Goal: Task Accomplishment & Management: Complete application form

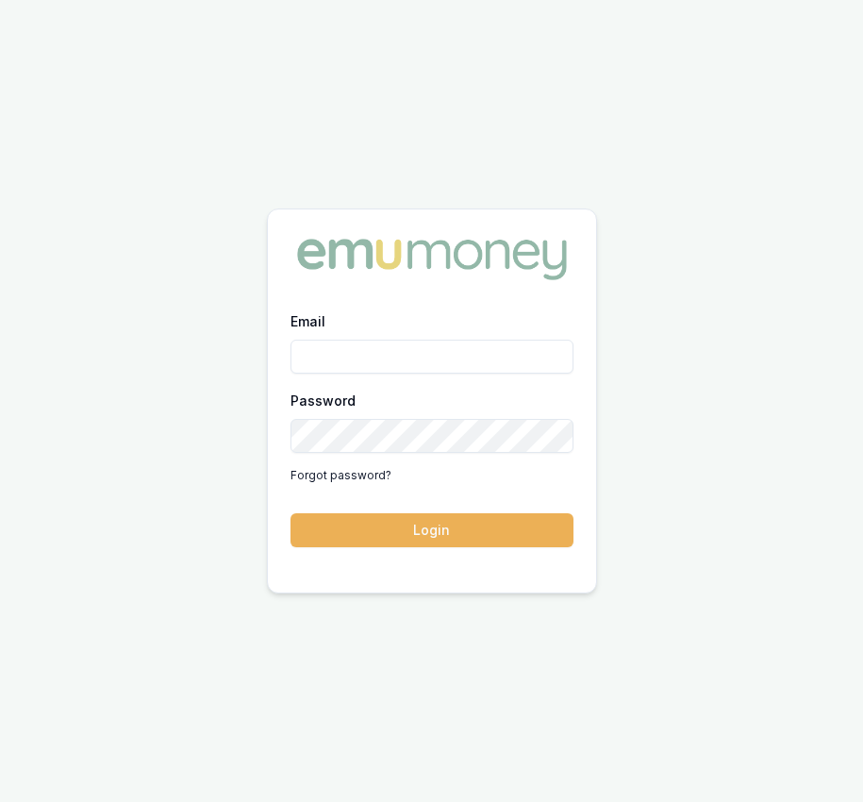
type input "[EMAIL_ADDRESS][DOMAIN_NAME]"
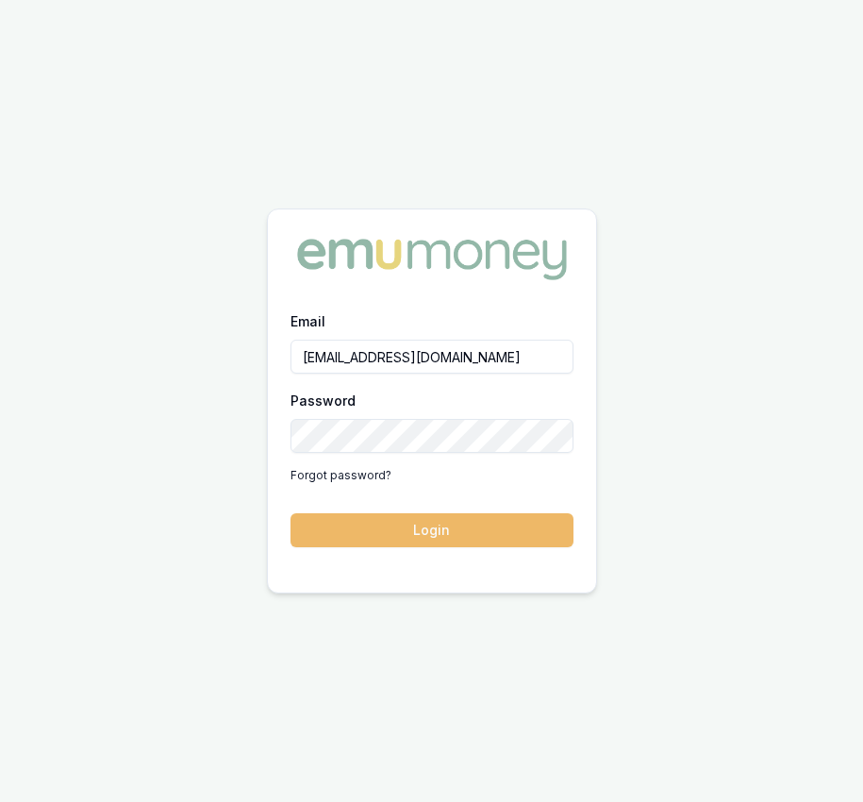
click at [389, 546] on div "Email [EMAIL_ADDRESS][DOMAIN_NAME] Password Forgot password? Login" at bounding box center [432, 440] width 328 height 260
click at [387, 531] on button "Login" at bounding box center [432, 530] width 283 height 34
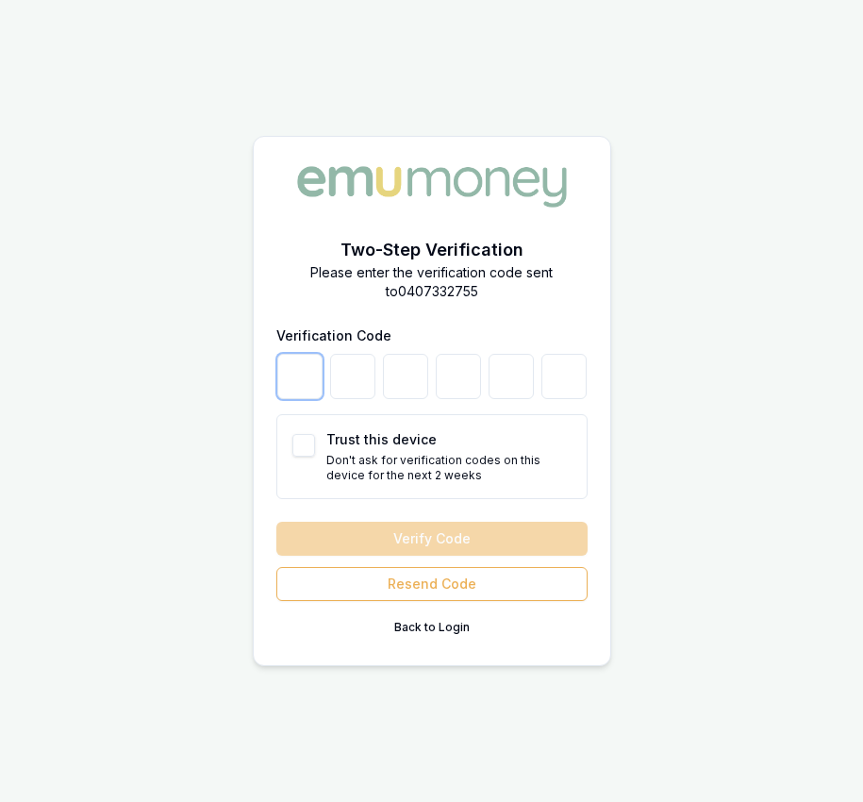
click at [292, 364] on input "number" at bounding box center [299, 376] width 45 height 45
type input "9"
type input "8"
type input "1"
type input "8"
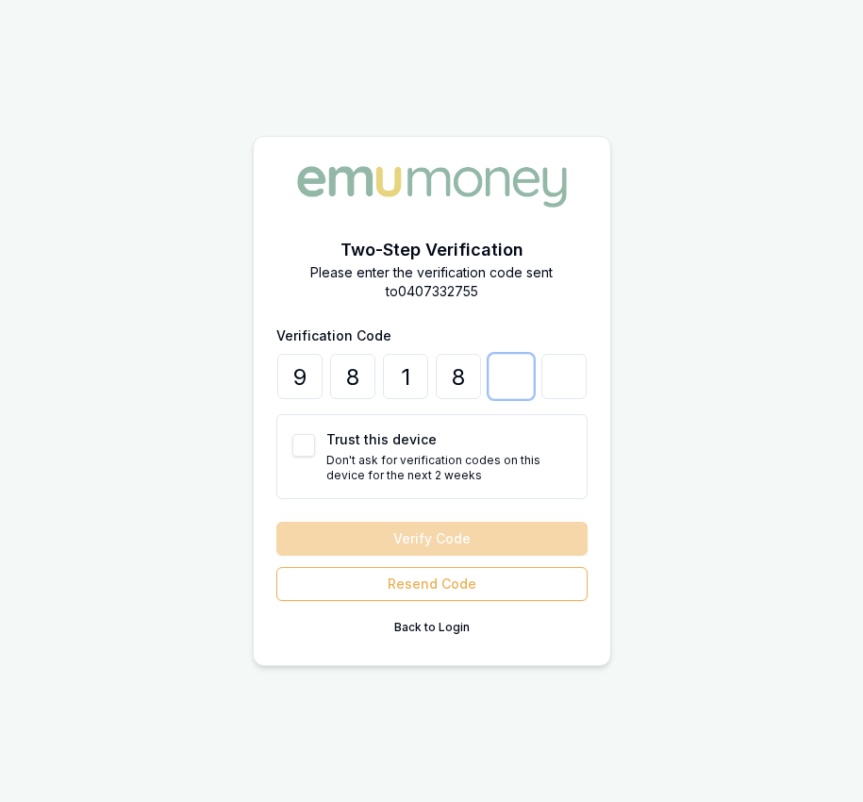
type input "2"
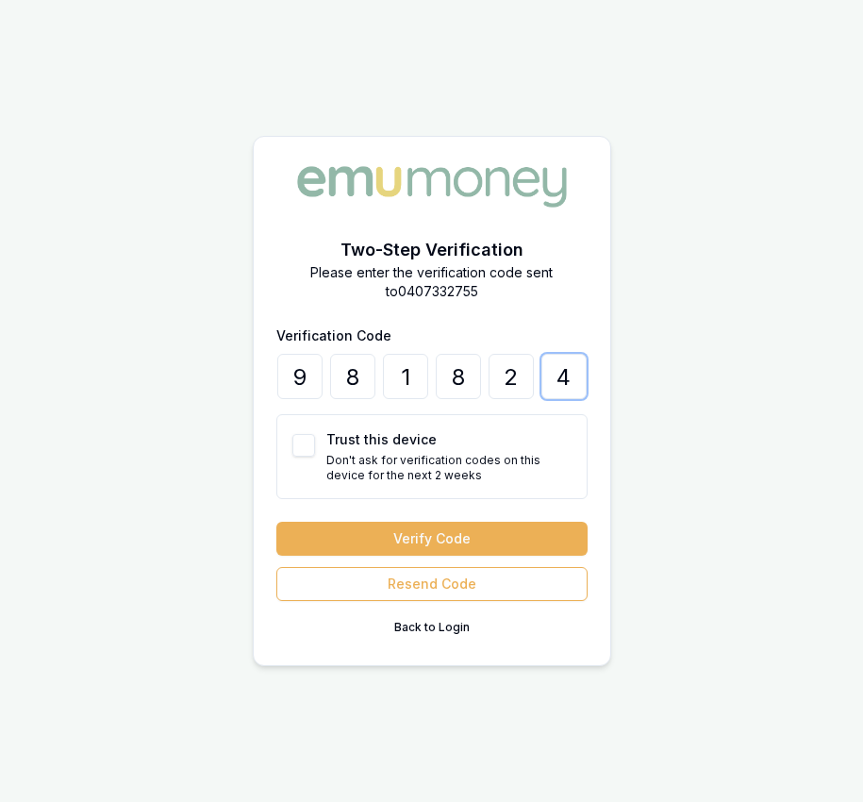
type input "4"
click at [309, 452] on button "Trust this device" at bounding box center [304, 445] width 23 height 23
checkbox input "true"
click at [366, 544] on button "Verify Code" at bounding box center [431, 539] width 311 height 34
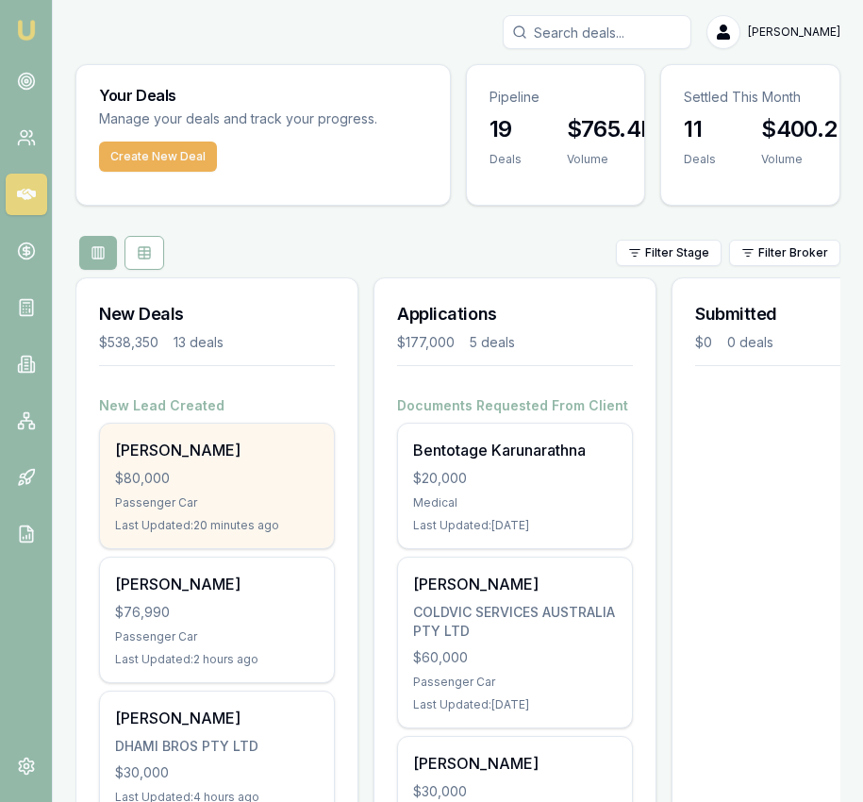
click at [256, 469] on div "$80,000" at bounding box center [217, 478] width 204 height 19
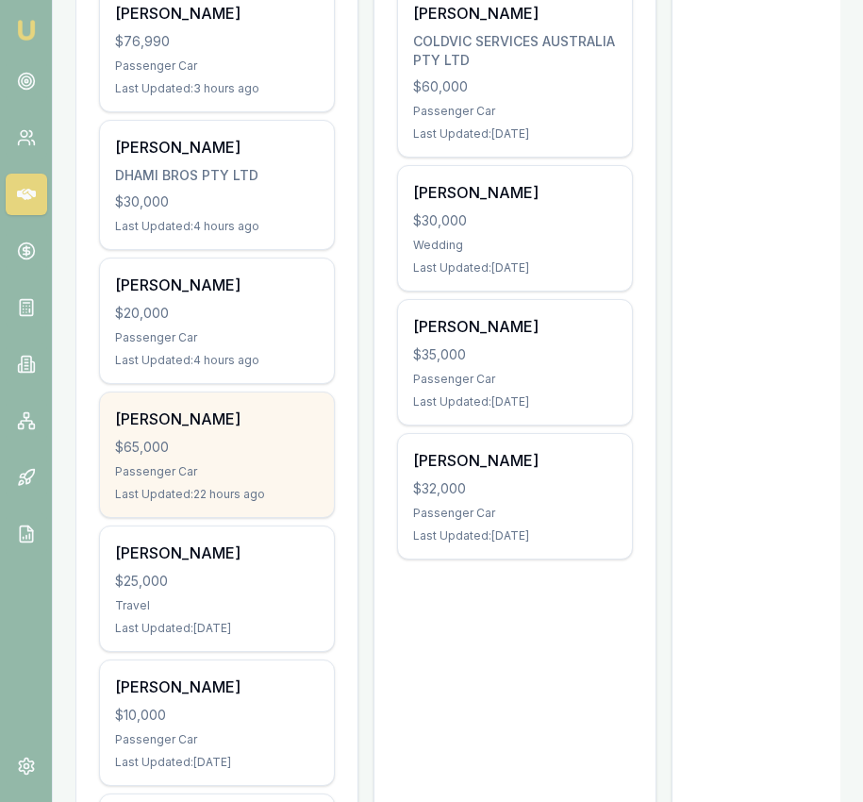
scroll to position [584, 0]
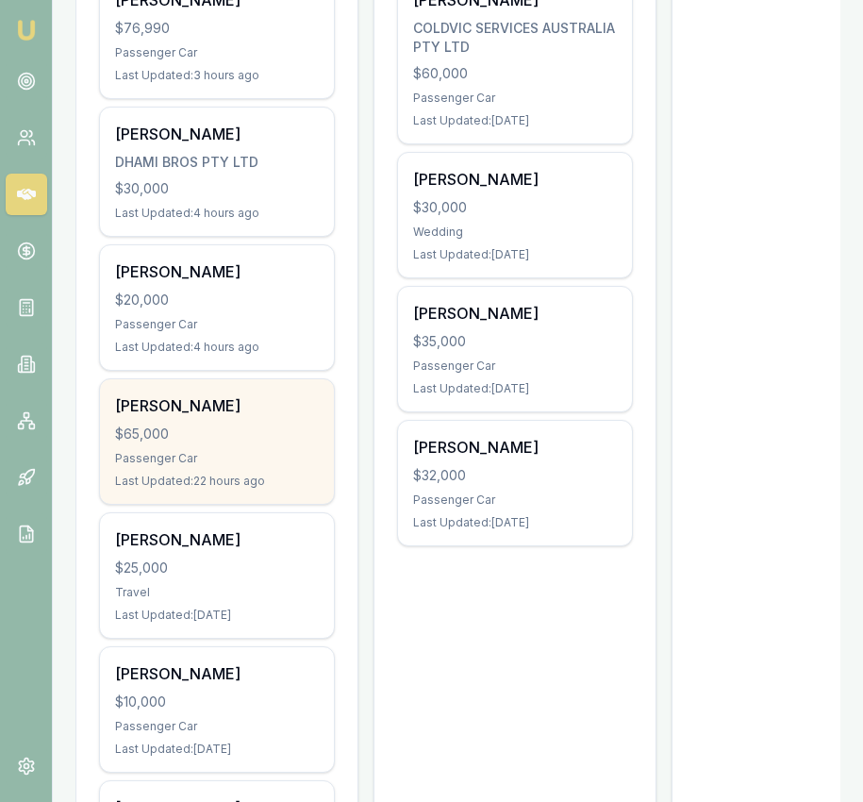
click at [262, 444] on div "Karl Boyte $65,000 Passenger Car Last Updated: 22 hours ago" at bounding box center [217, 441] width 234 height 125
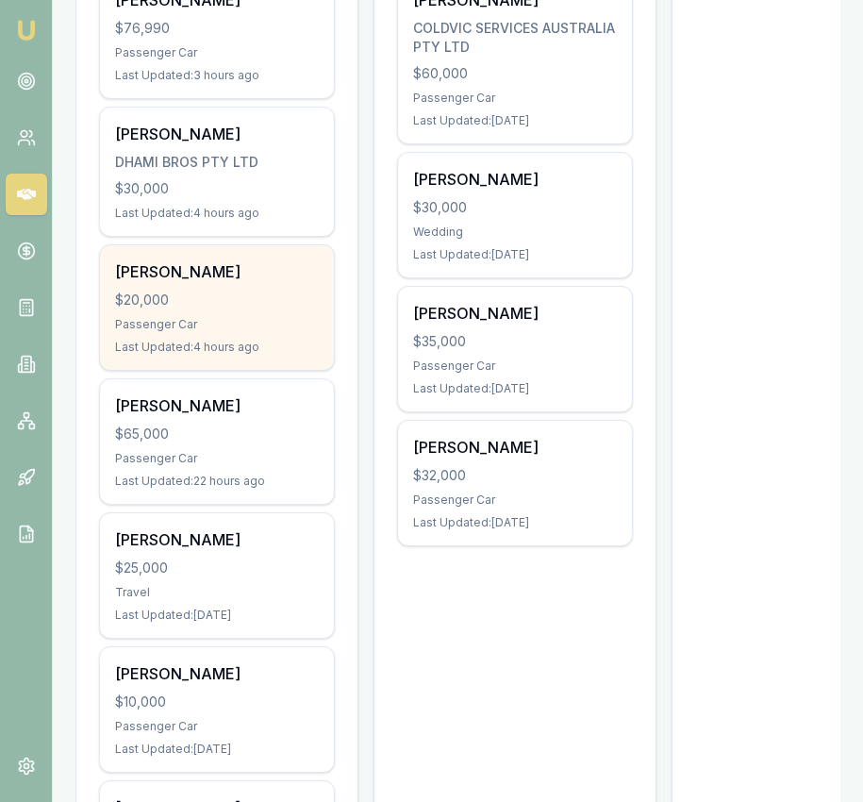
click at [226, 304] on div "$20,000" at bounding box center [217, 300] width 204 height 19
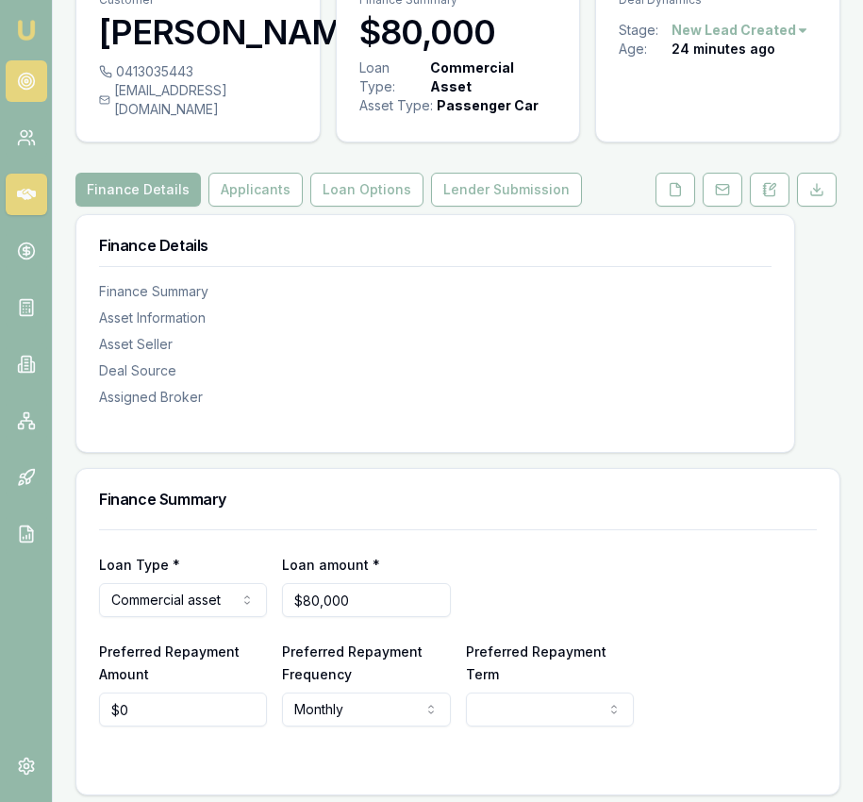
scroll to position [92, 0]
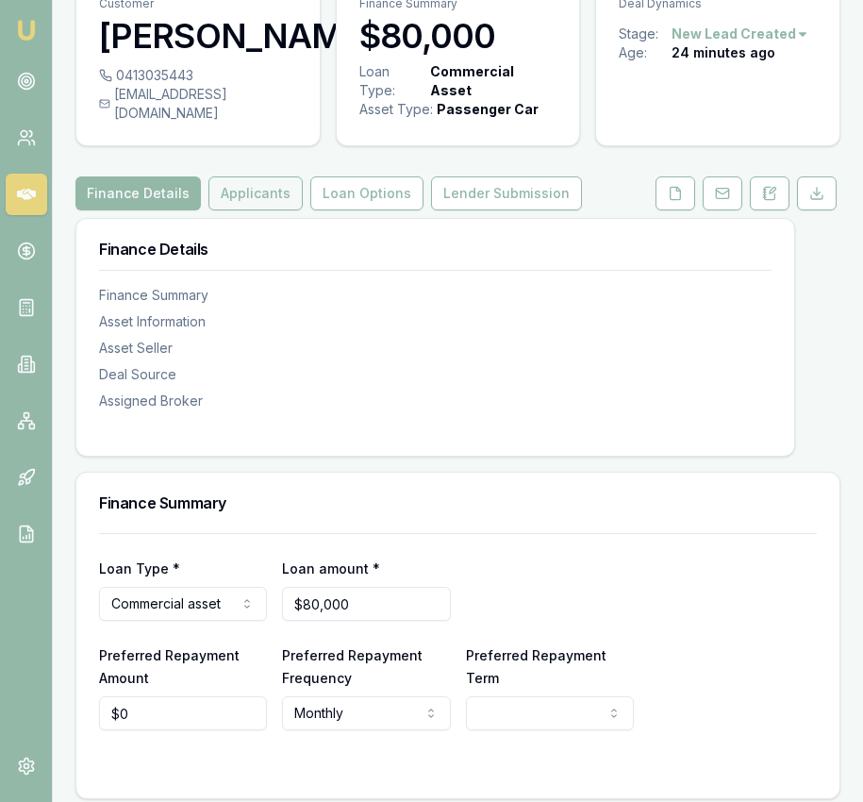
click at [246, 210] on button "Applicants" at bounding box center [256, 193] width 94 height 34
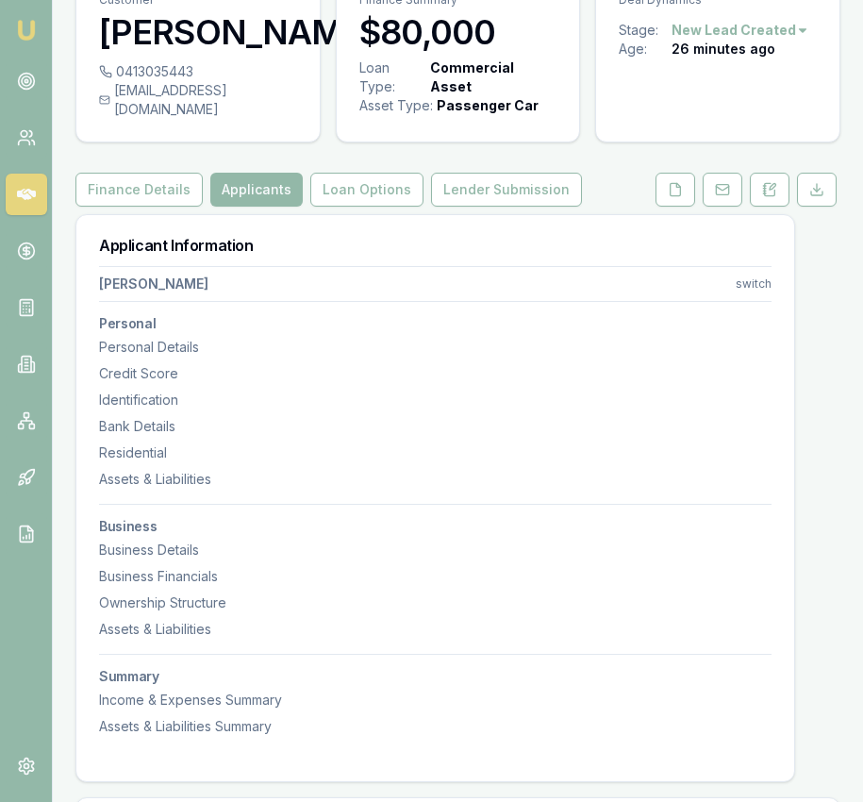
scroll to position [98, 0]
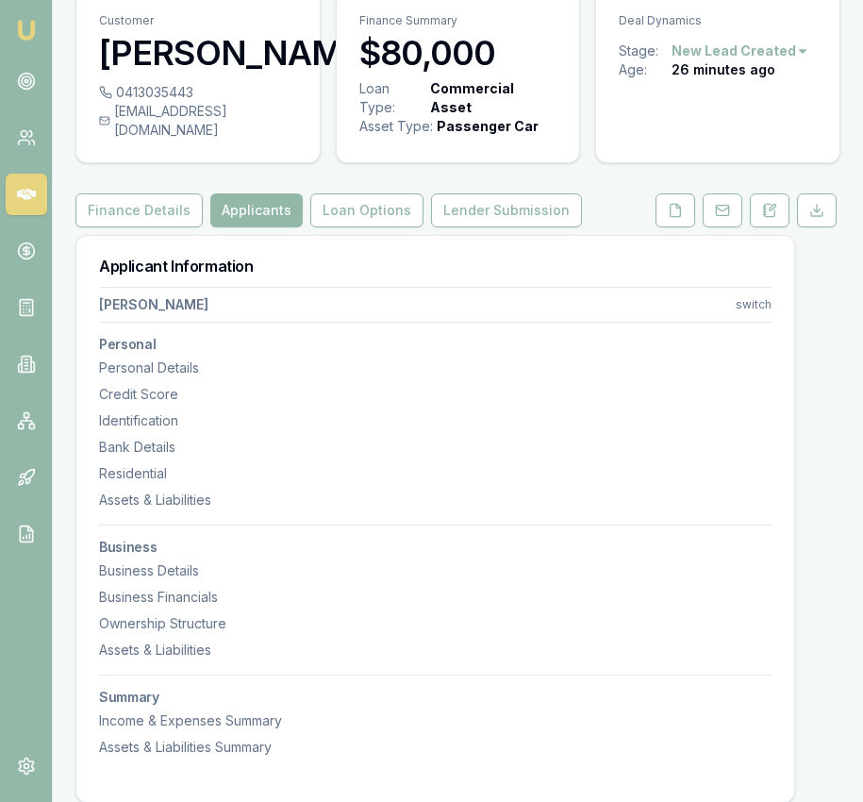
scroll to position [80, 0]
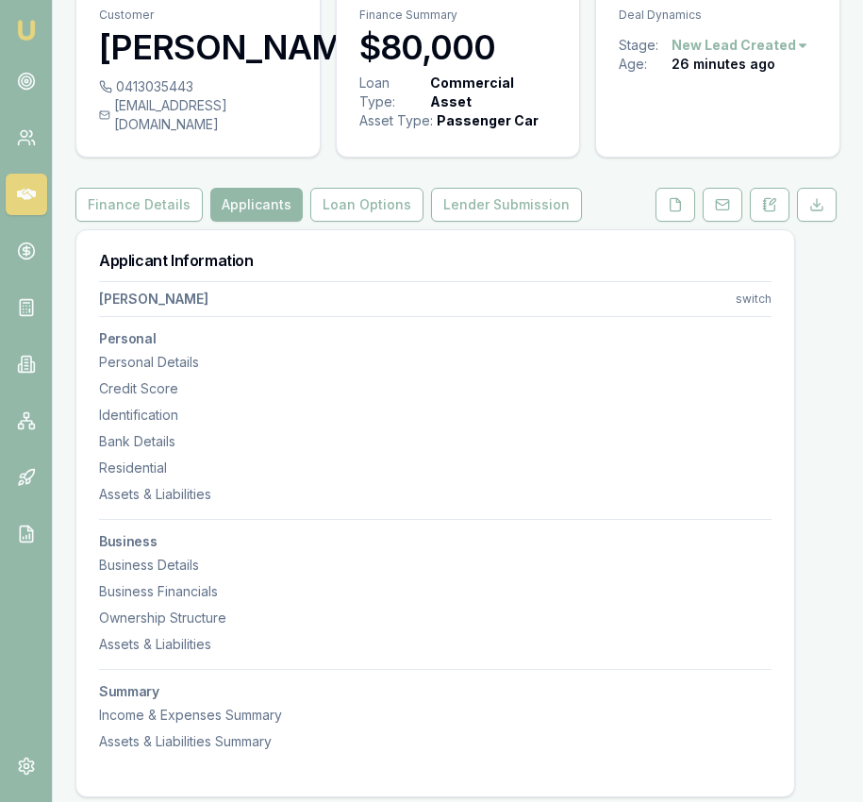
click at [614, 222] on div "Finance Details Applicants Loan Options Lender Submission" at bounding box center [457, 205] width 765 height 34
click at [662, 222] on button at bounding box center [676, 205] width 40 height 34
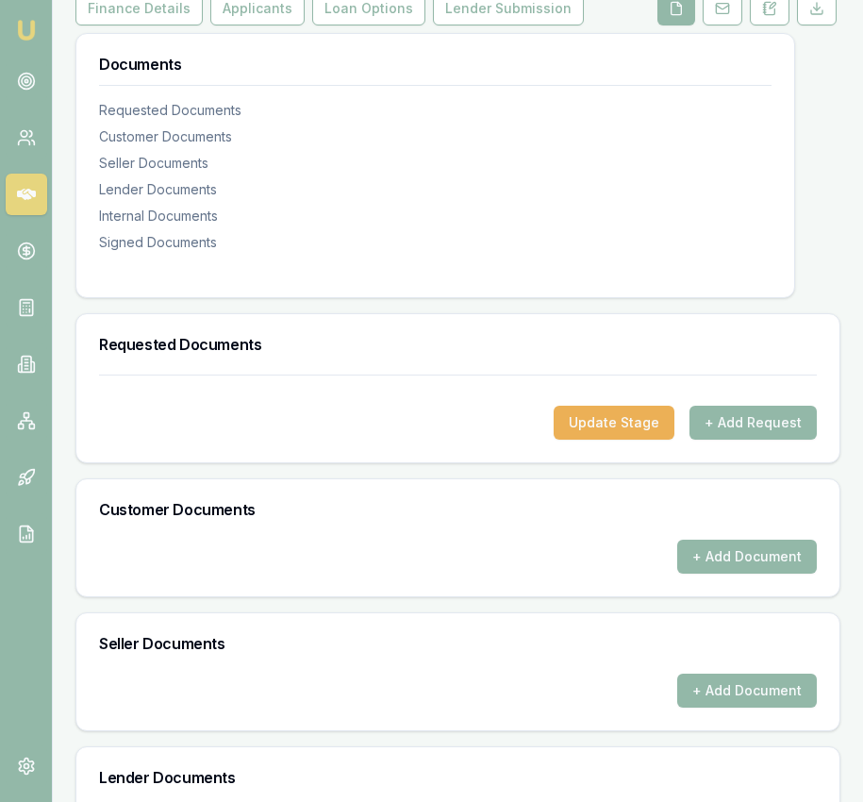
scroll to position [279, 0]
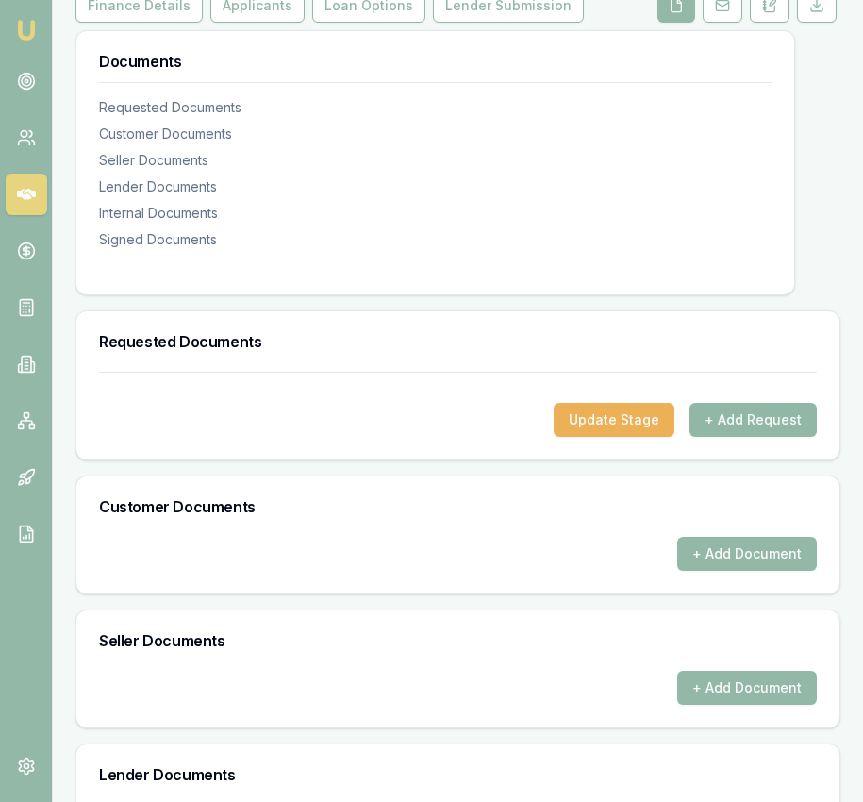
click at [734, 437] on button "+ Add Request" at bounding box center [753, 420] width 127 height 34
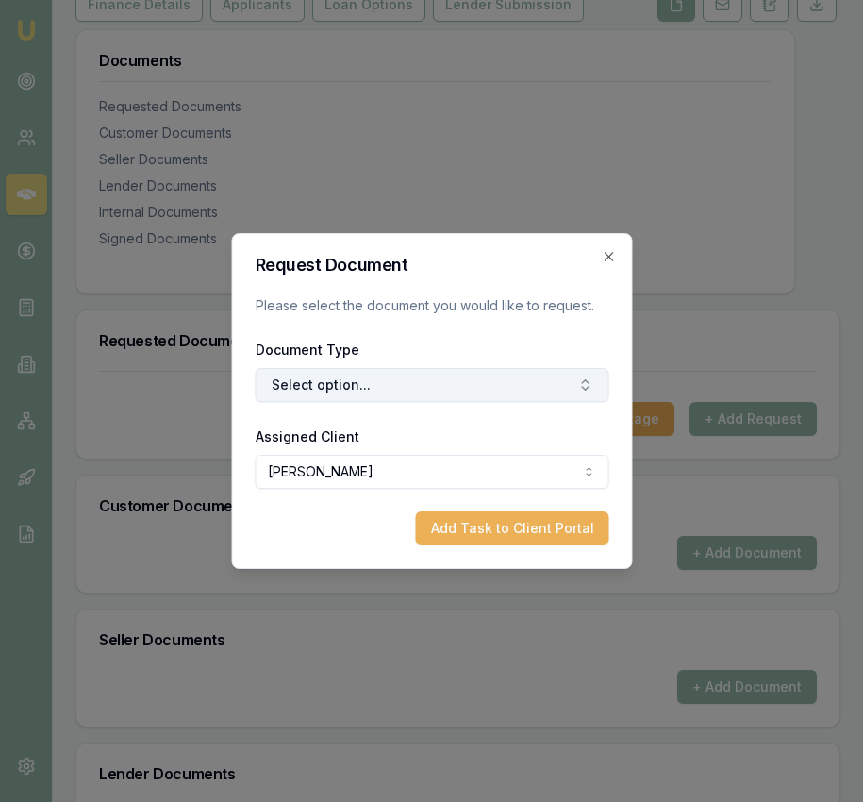
click at [492, 384] on button "Select option..." at bounding box center [432, 385] width 354 height 34
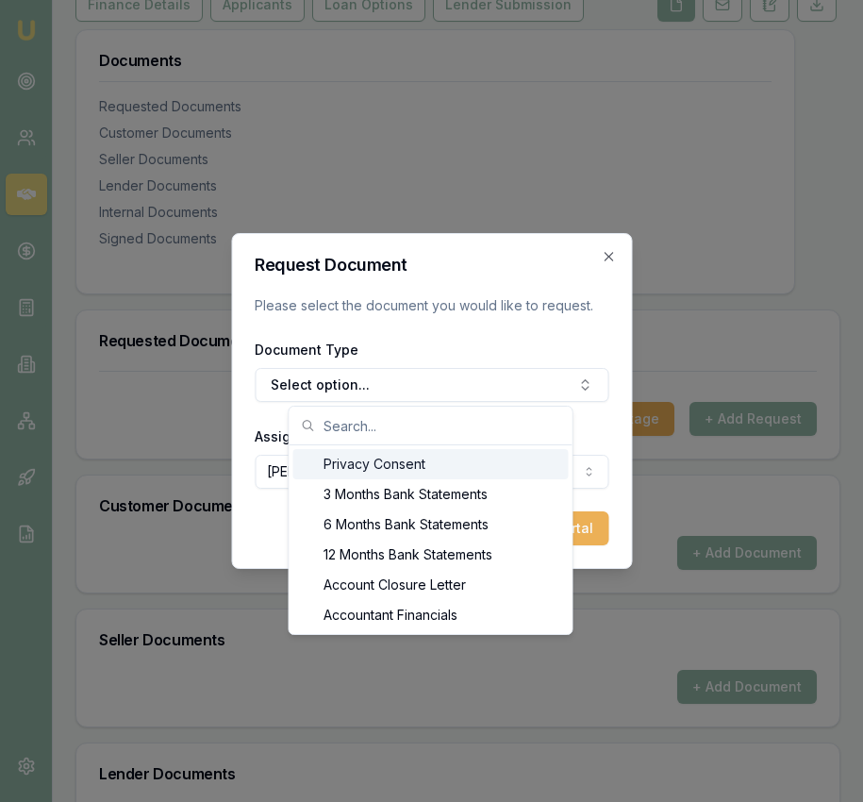
click at [488, 464] on div "Privacy Consent" at bounding box center [431, 464] width 276 height 30
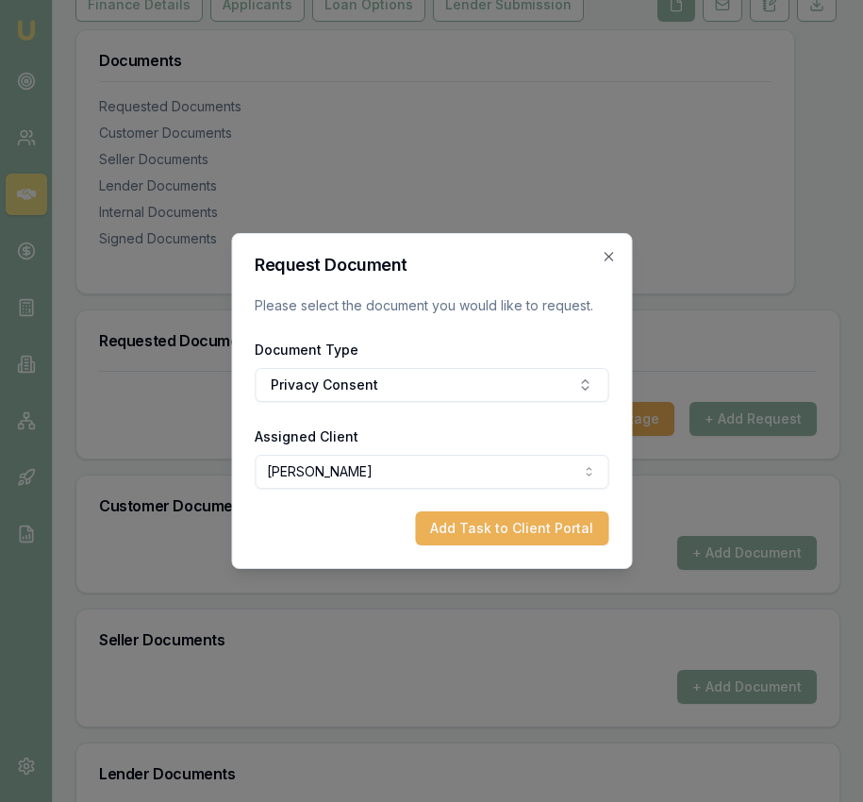
click at [467, 471] on body "Emu Broker Deals View D-CE082NPWJA Eujin Ooi Toggle Menu Customer Scott Mcdonal…" at bounding box center [431, 121] width 863 height 802
click at [480, 542] on button "Add Task to Client Portal" at bounding box center [511, 528] width 193 height 34
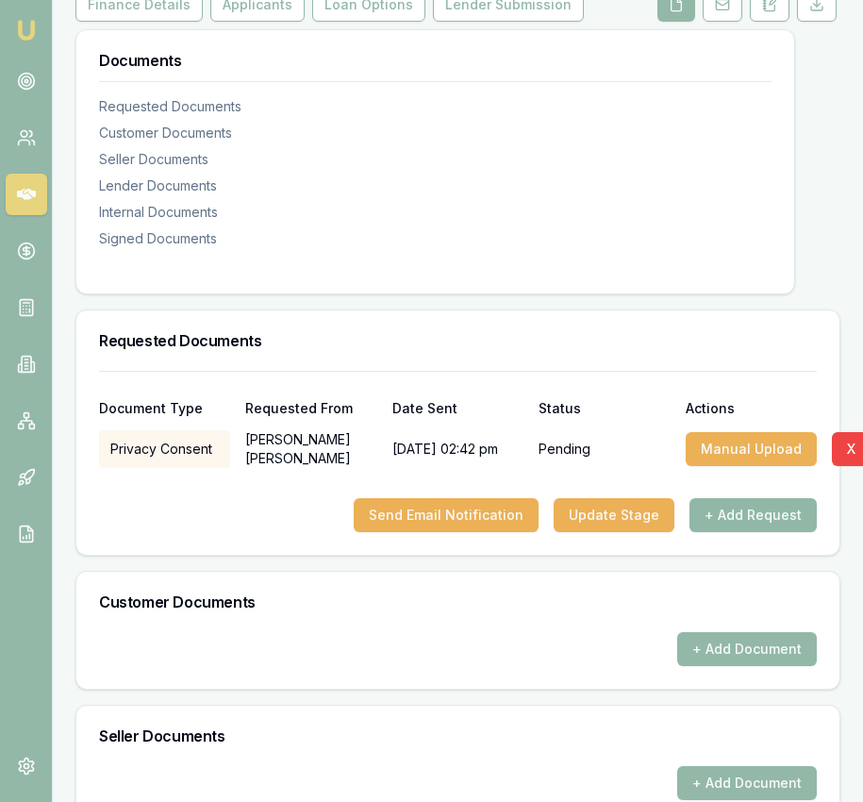
click at [774, 532] on button "+ Add Request" at bounding box center [753, 515] width 127 height 34
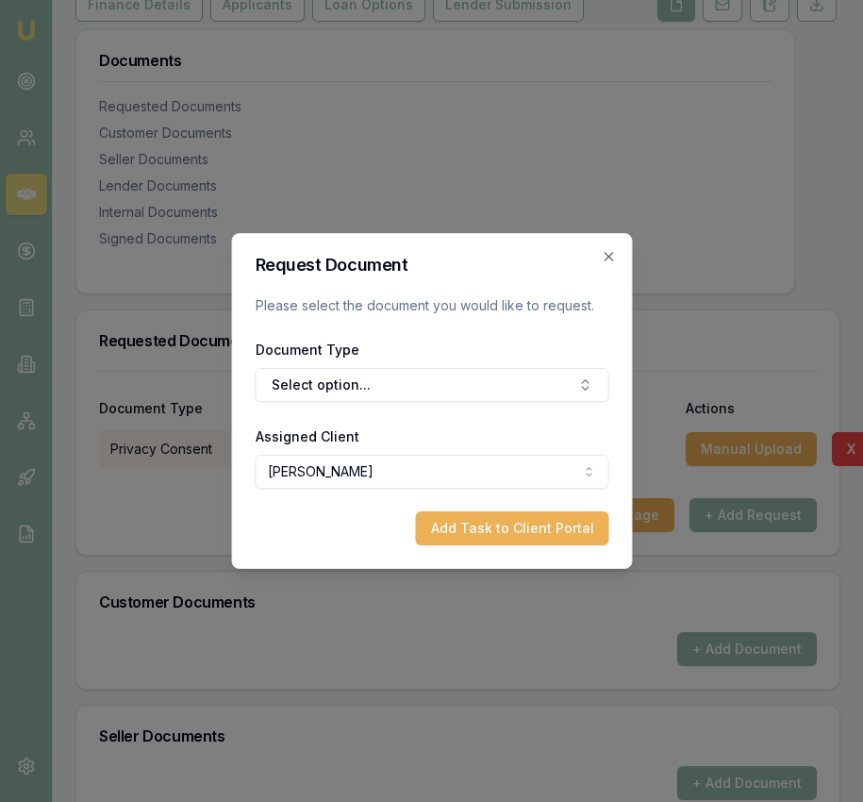
click at [499, 364] on div "Document Type Select option..." at bounding box center [432, 370] width 354 height 64
click at [496, 383] on button "Select option..." at bounding box center [432, 385] width 354 height 34
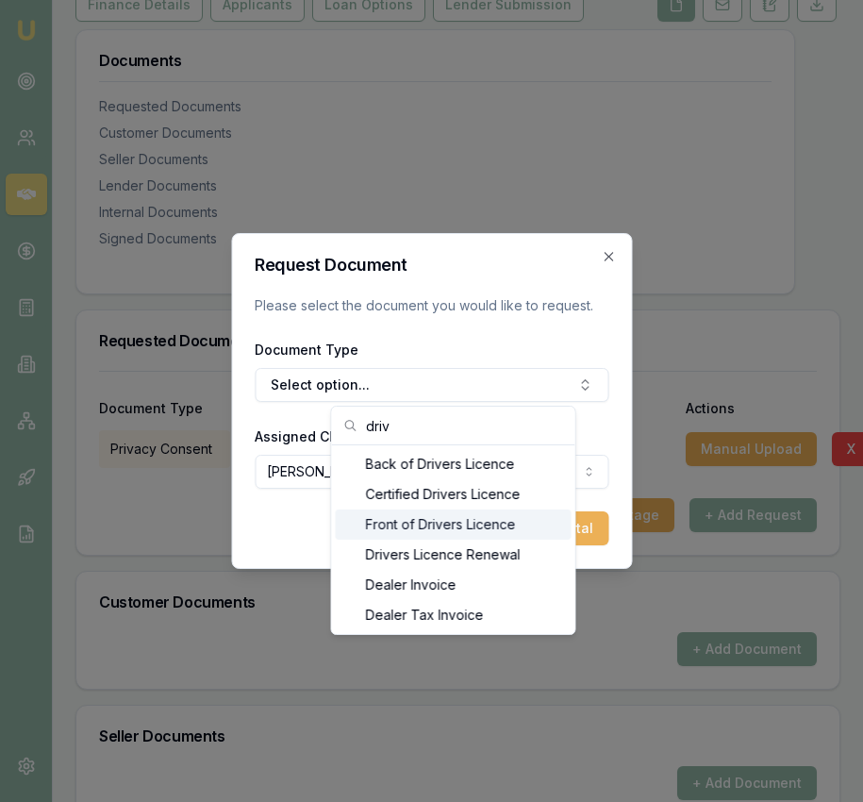
type input "driv"
click at [510, 525] on div "Front of Drivers Licence" at bounding box center [454, 525] width 236 height 30
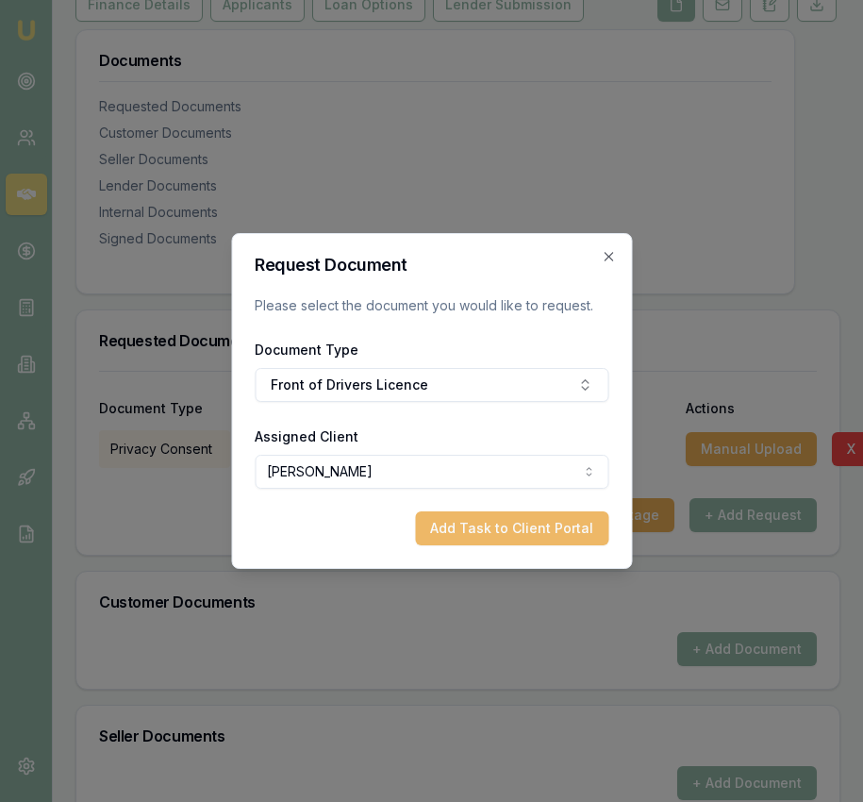
click at [510, 525] on button "Add Task to Client Portal" at bounding box center [511, 528] width 193 height 34
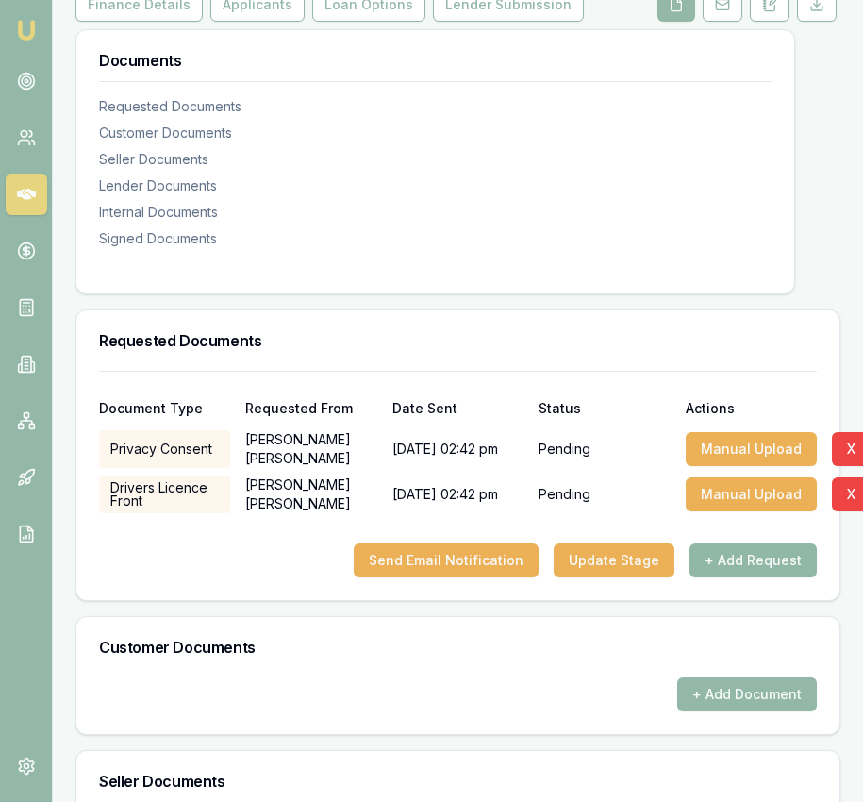
click at [710, 577] on button "+ Add Request" at bounding box center [753, 561] width 127 height 34
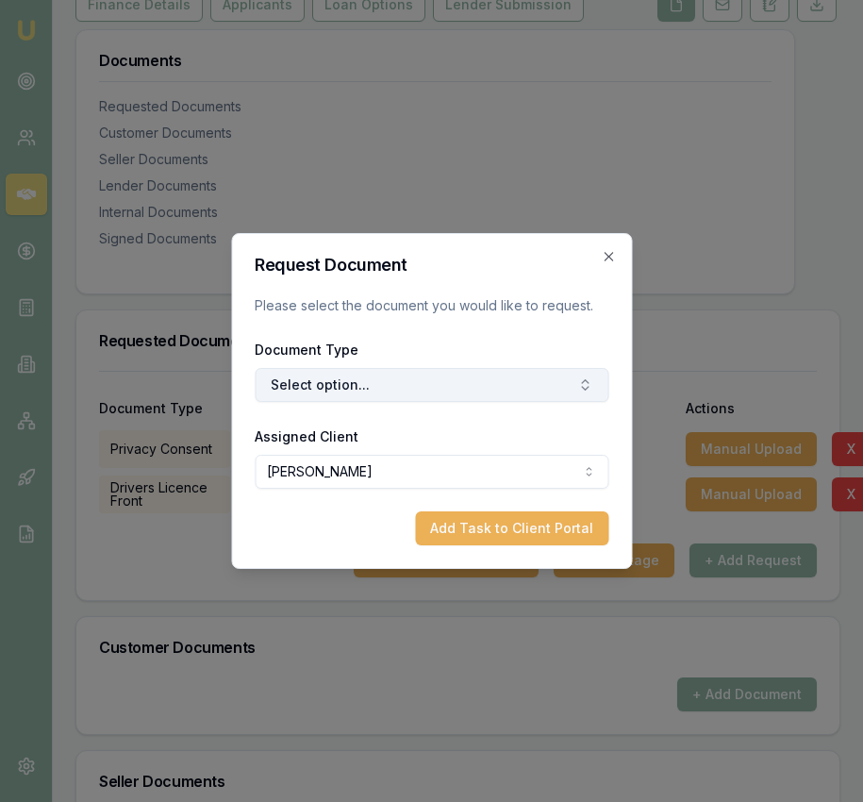
drag, startPoint x: 491, startPoint y: 361, endPoint x: 493, endPoint y: 372, distance: 10.6
click at [491, 361] on div "Document Type Select option..." at bounding box center [432, 370] width 354 height 64
click at [497, 384] on button "Select option..." at bounding box center [432, 385] width 354 height 34
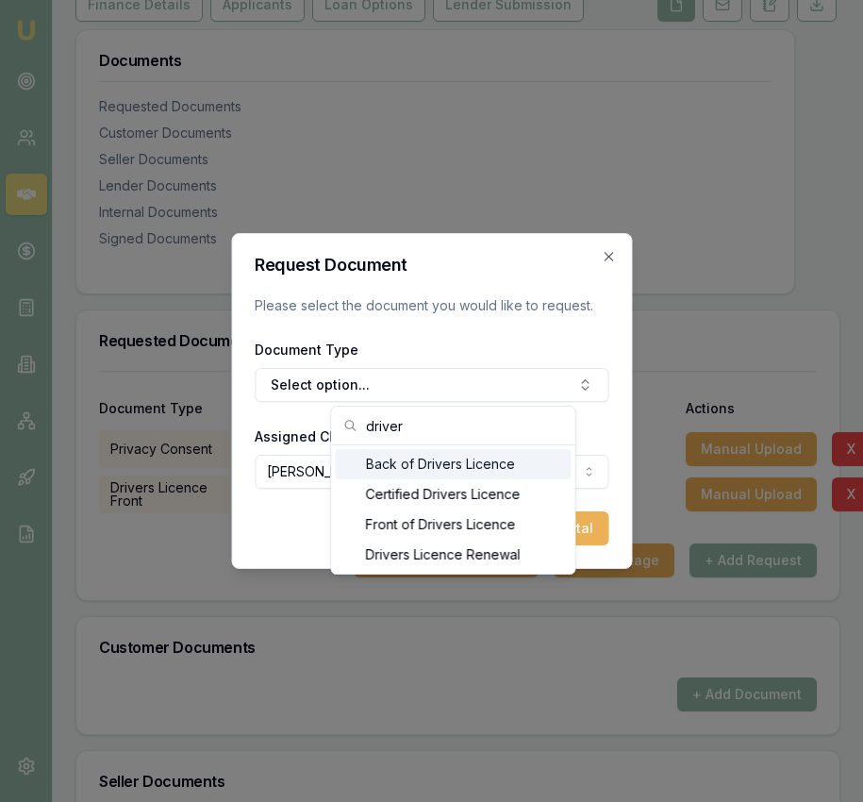
type input "driver"
click at [460, 458] on div "Back of Drivers Licence" at bounding box center [454, 464] width 236 height 30
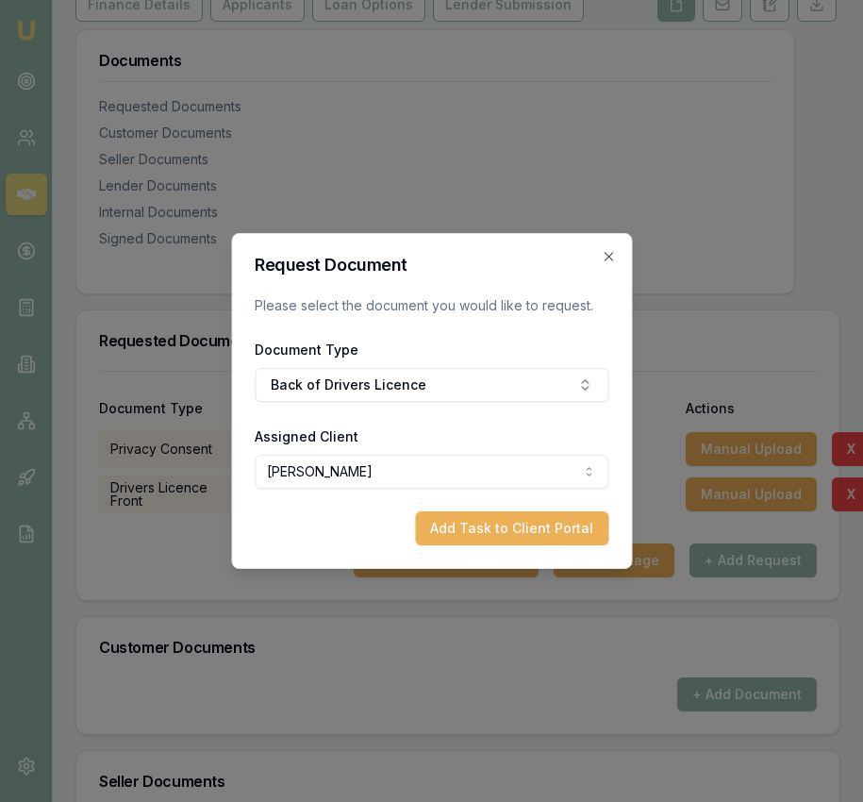
click at [533, 543] on button "Add Task to Client Portal" at bounding box center [511, 528] width 193 height 34
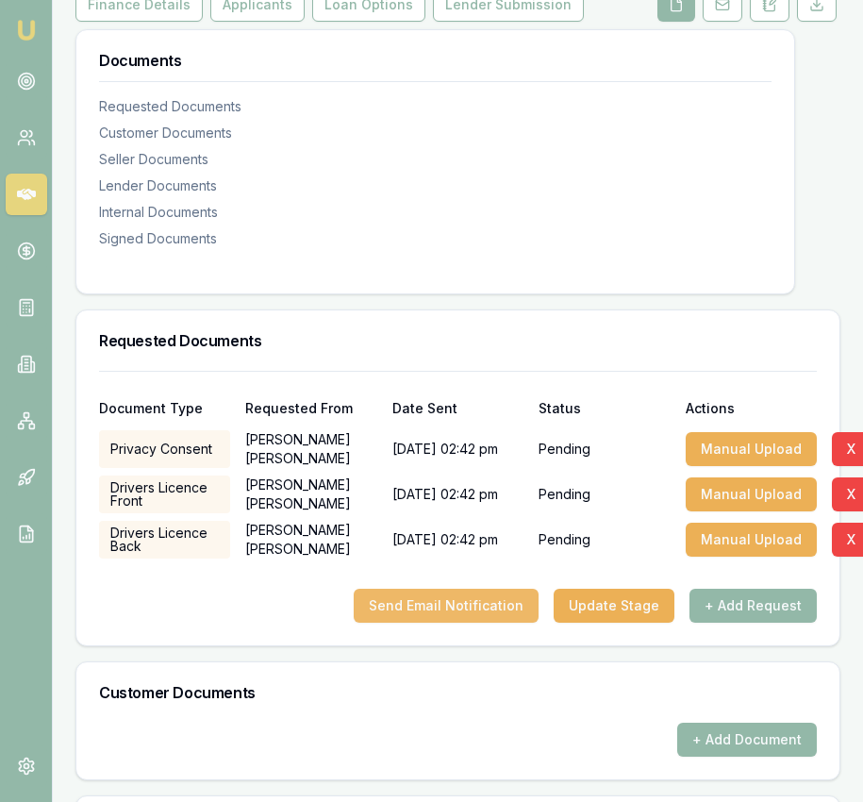
click at [508, 609] on button "Send Email Notification" at bounding box center [446, 606] width 185 height 34
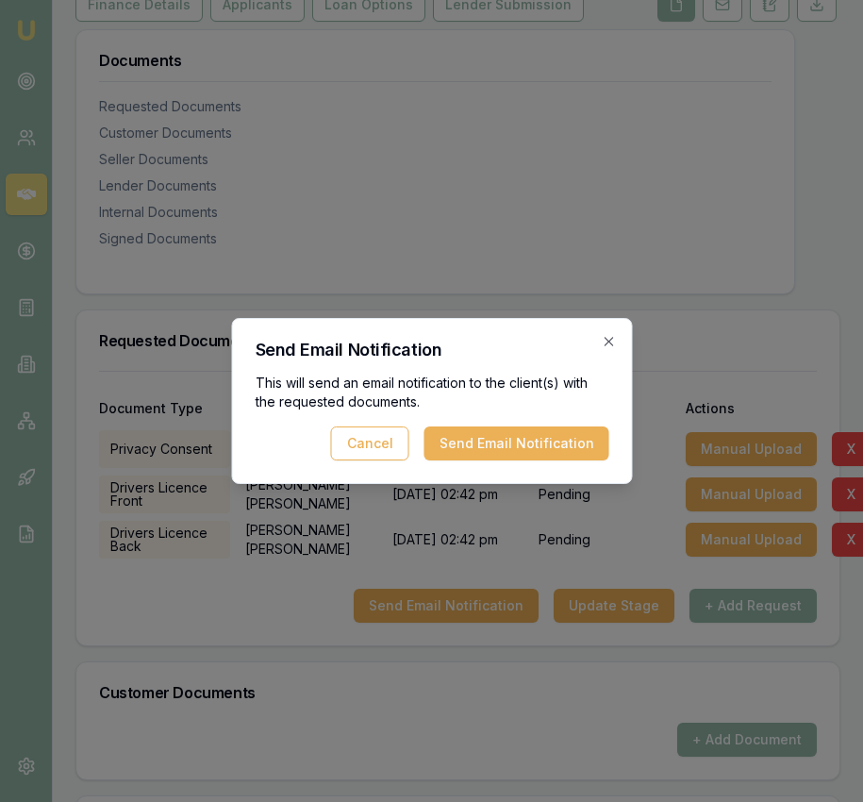
click at [544, 443] on button "Send Email Notification" at bounding box center [516, 444] width 185 height 34
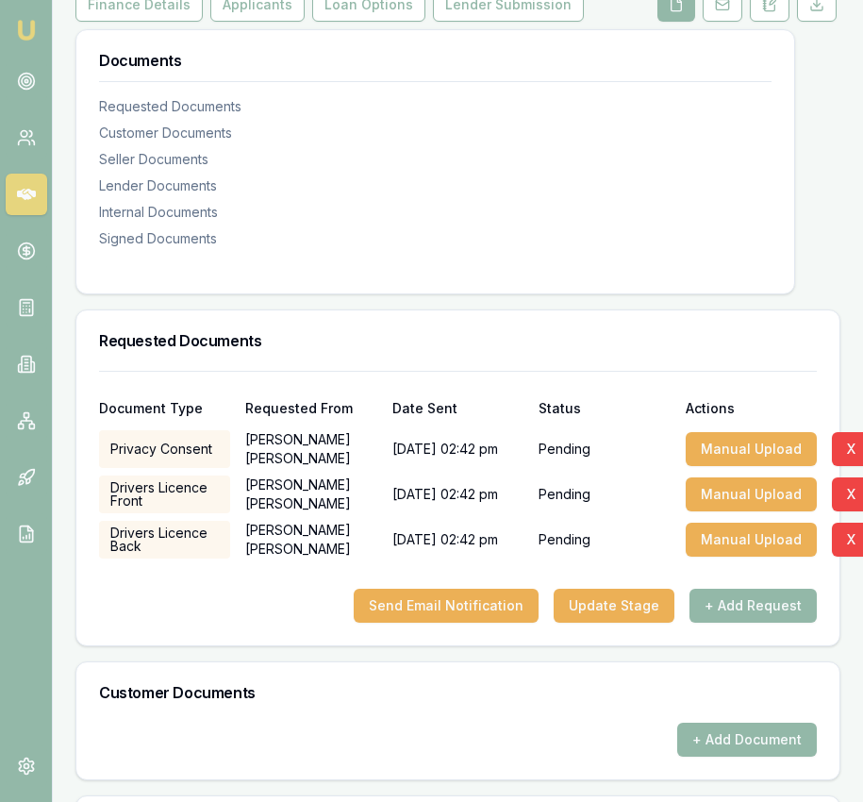
click at [32, 31] on img at bounding box center [26, 30] width 23 height 23
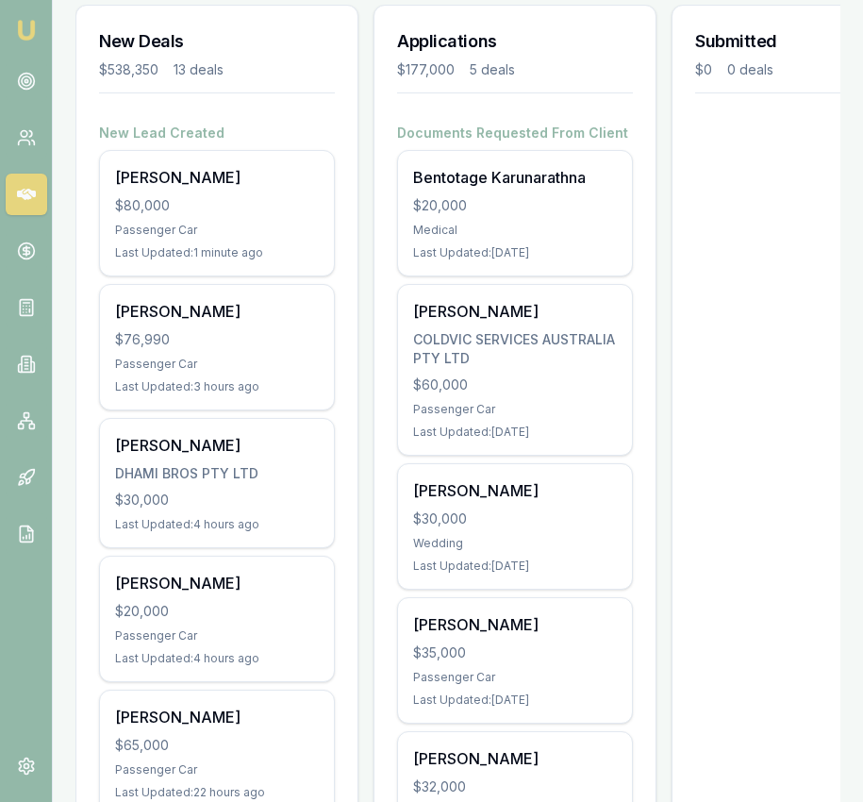
scroll to position [275, 0]
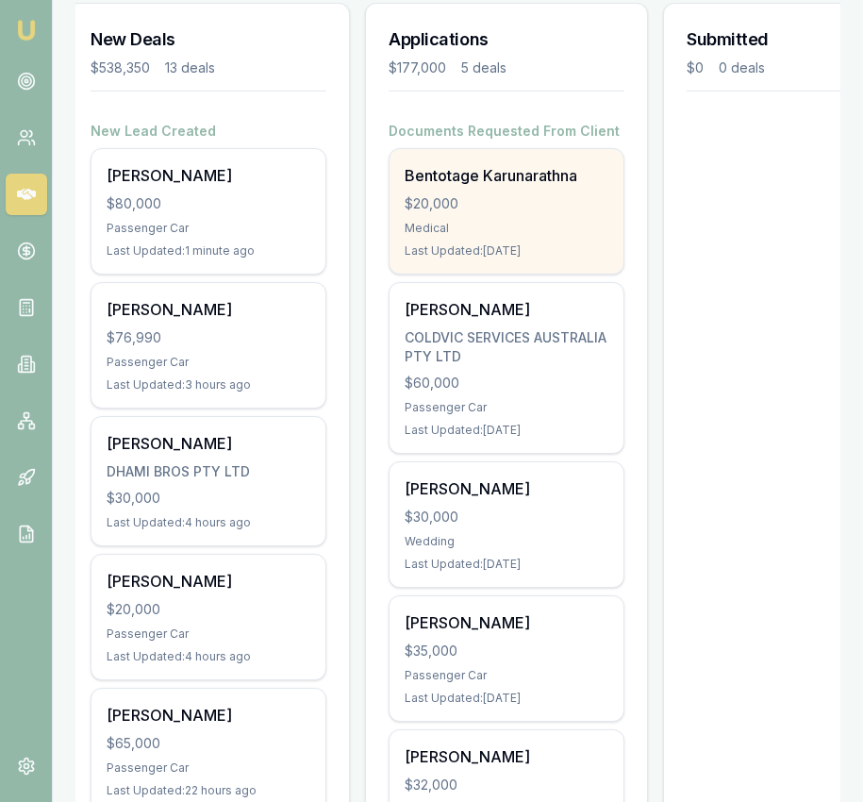
click at [556, 253] on div "Last Updated: 7 days ago" at bounding box center [507, 250] width 204 height 15
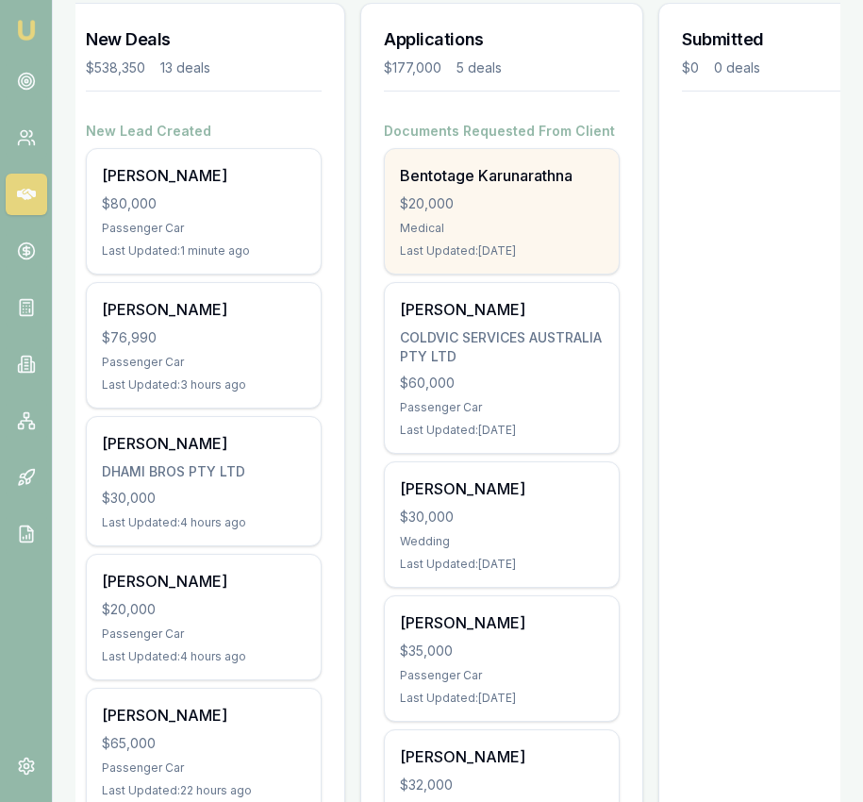
scroll to position [0, 12]
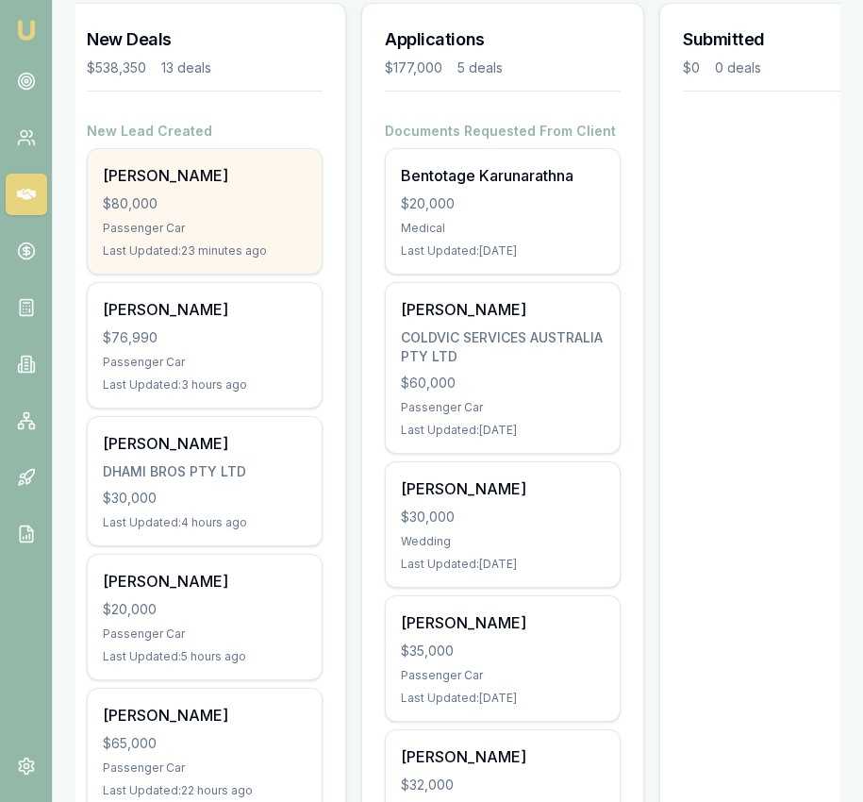
click at [233, 216] on div "Scott Mcdonald $80,000 Passenger Car Last Updated: 23 minutes ago" at bounding box center [205, 211] width 234 height 125
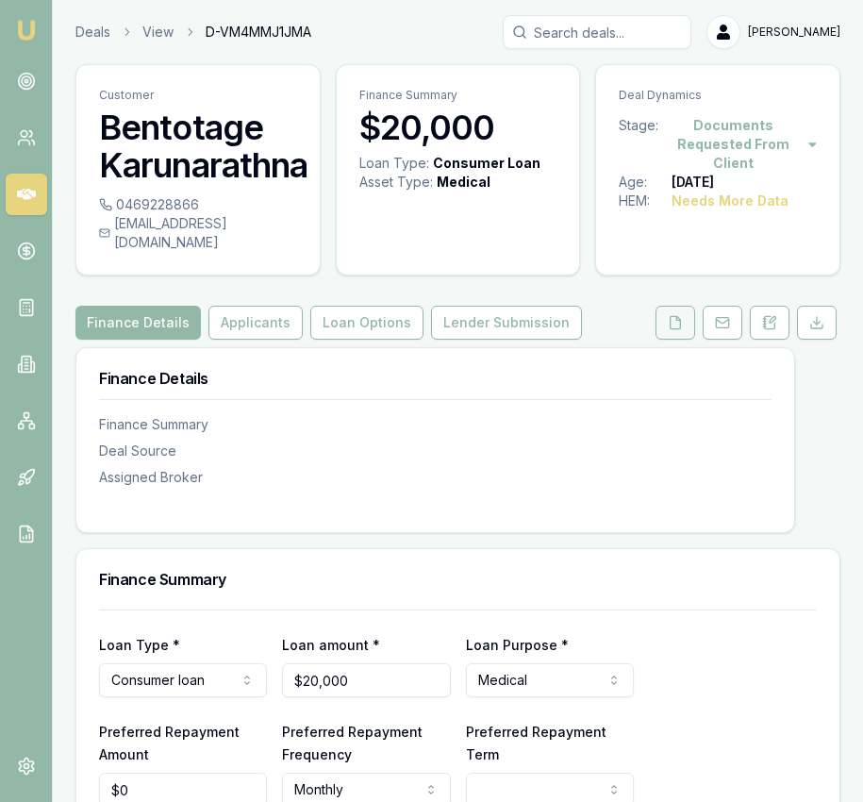
click at [670, 317] on button at bounding box center [676, 323] width 40 height 34
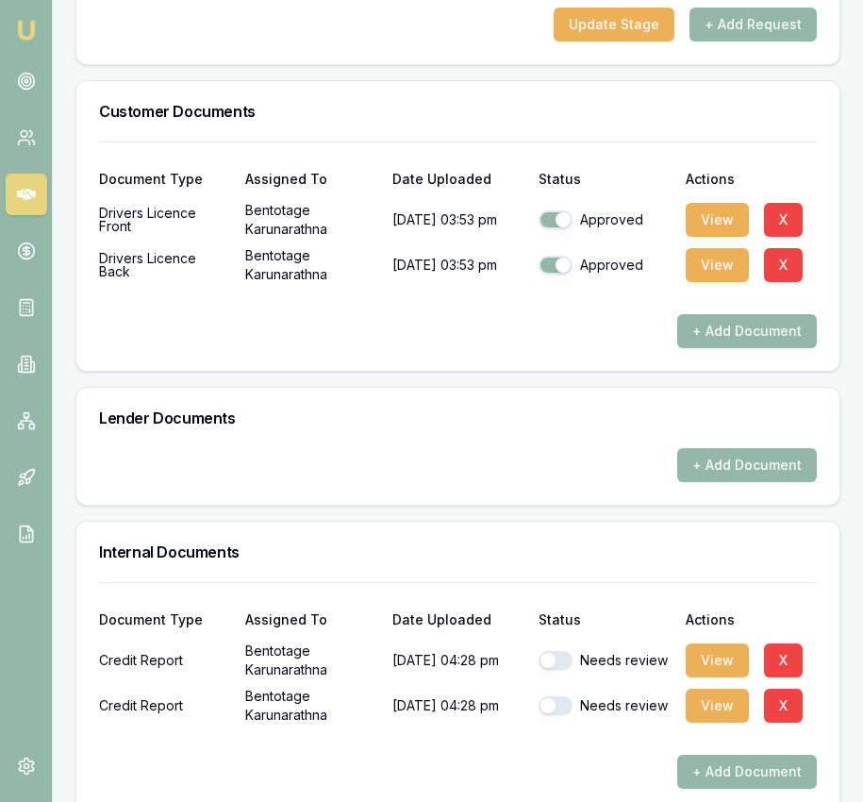
scroll to position [715, 0]
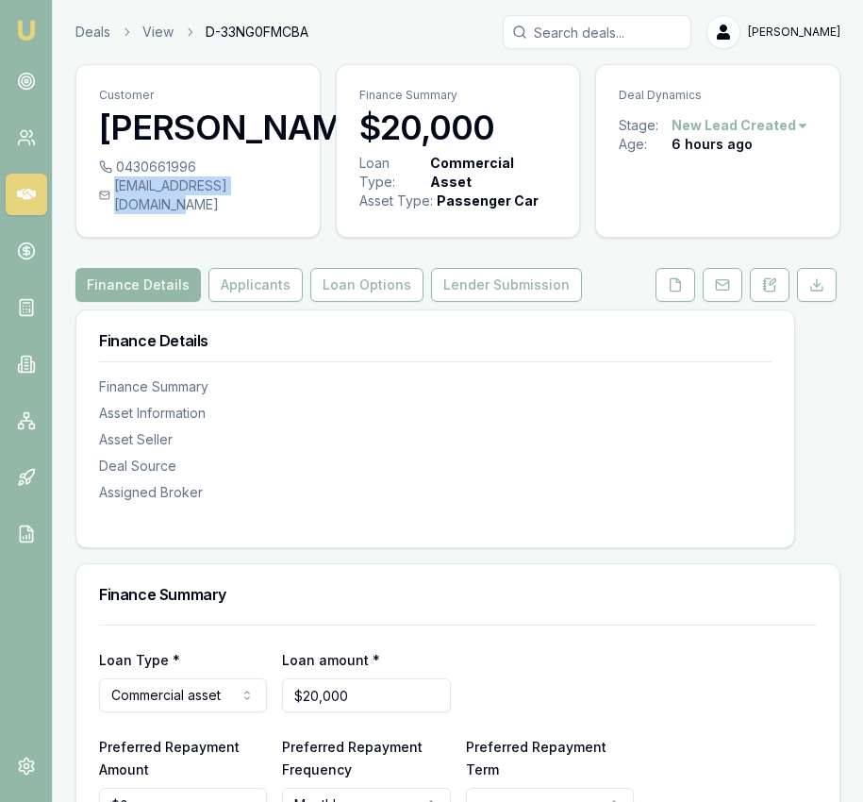
click at [284, 214] on div "h.carrington96@gmail.com" at bounding box center [198, 195] width 198 height 38
copy div "h.carrington96@gmail.com"
click at [656, 302] on button at bounding box center [676, 285] width 40 height 34
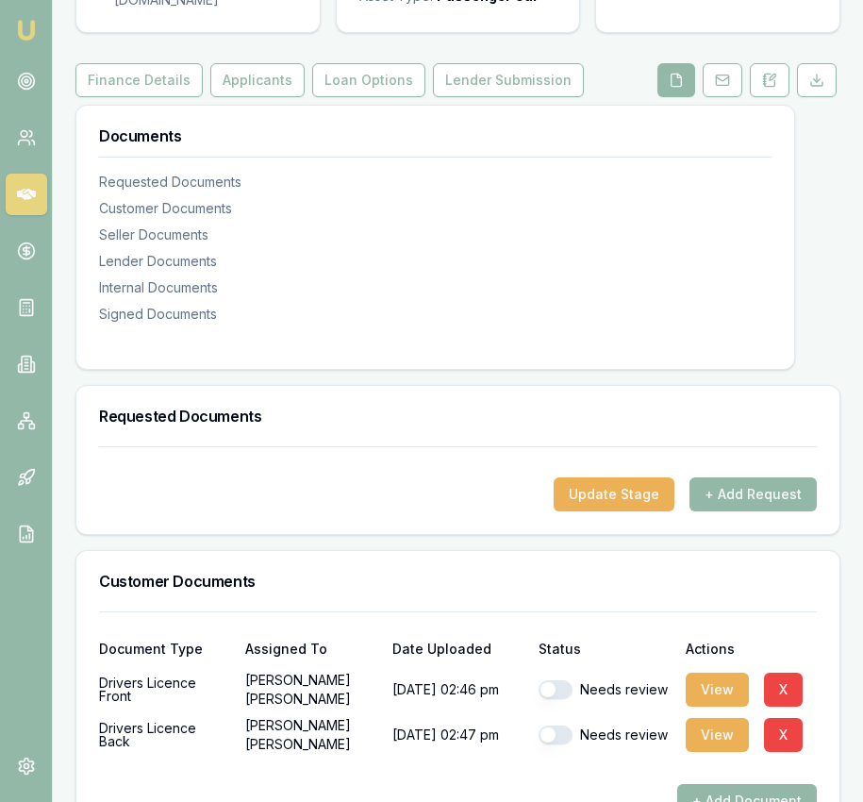
scroll to position [438, 0]
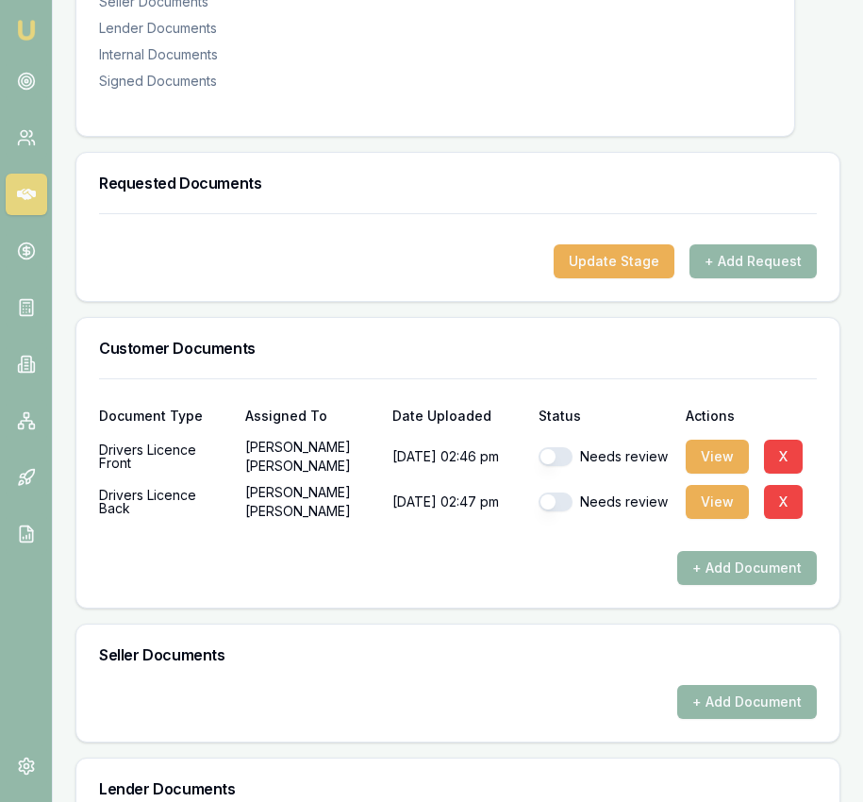
click at [568, 466] on button "button" at bounding box center [556, 456] width 34 height 19
checkbox input "true"
click at [554, 511] on button "button" at bounding box center [556, 502] width 34 height 19
checkbox input "true"
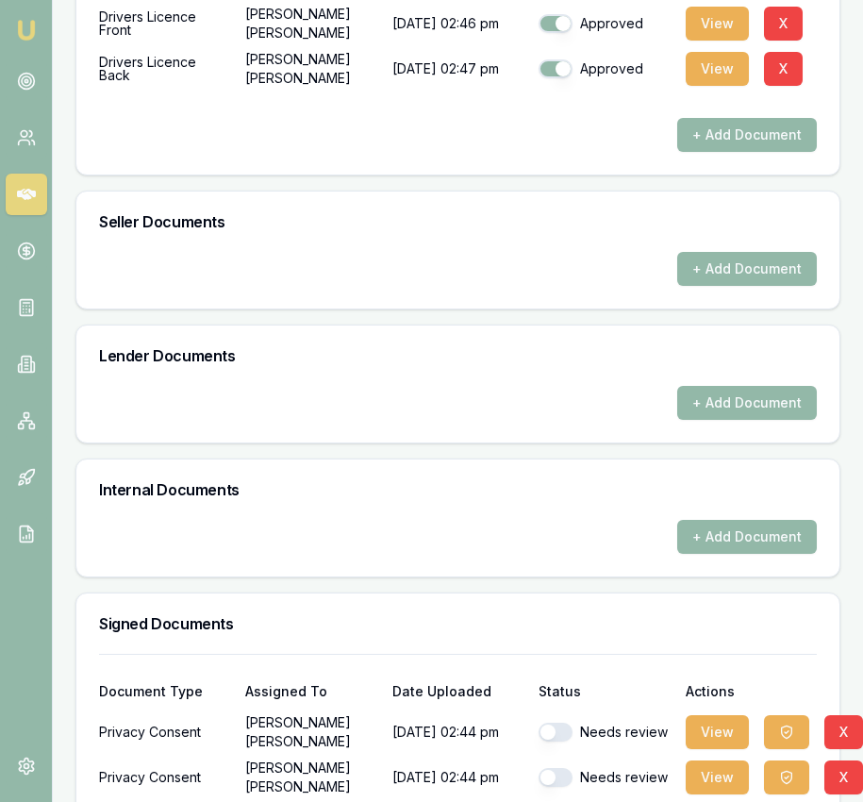
scroll to position [987, 0]
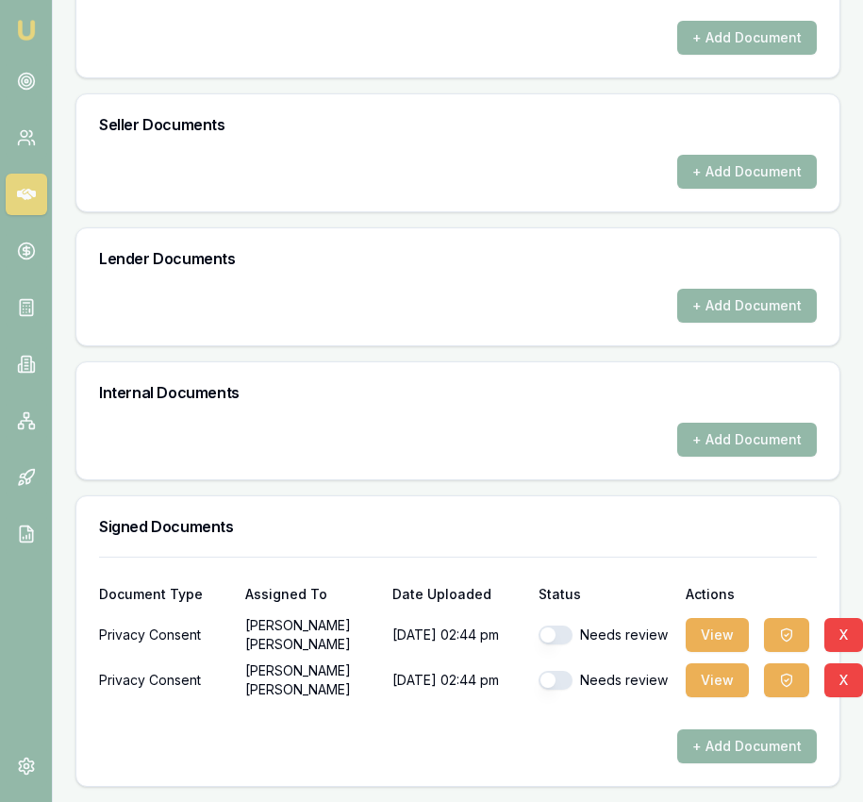
click at [551, 631] on button "button" at bounding box center [556, 635] width 34 height 19
checkbox input "false"
click at [560, 687] on button "button" at bounding box center [556, 680] width 34 height 19
checkbox input "false"
click at [571, 625] on div "Needs review" at bounding box center [604, 635] width 131 height 38
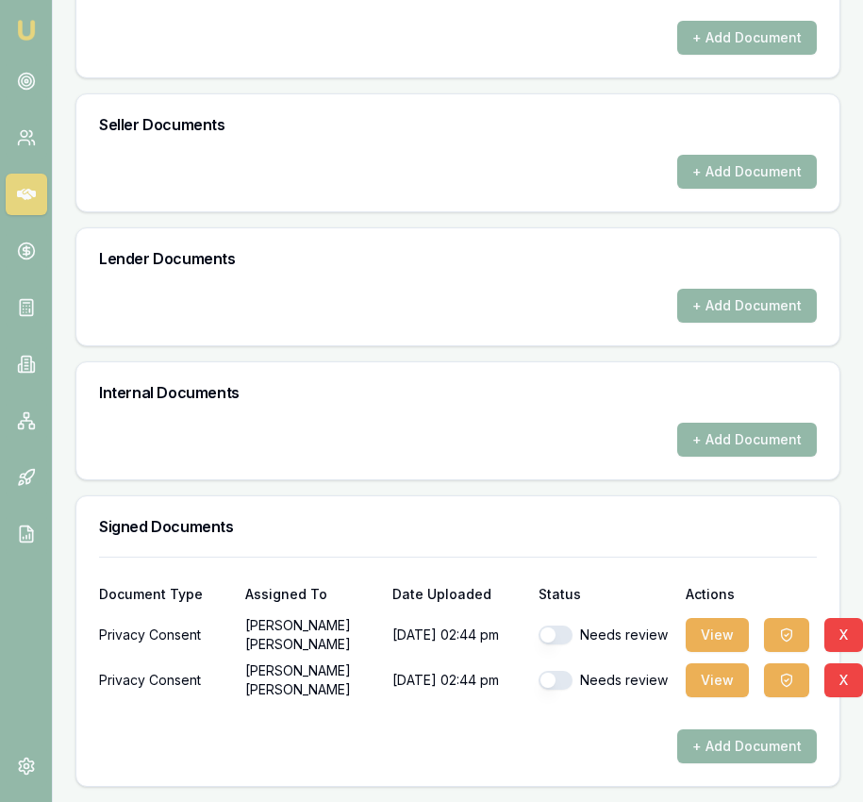
click at [569, 634] on button "button" at bounding box center [556, 635] width 34 height 19
checkbox input "true"
click at [568, 682] on button "button" at bounding box center [556, 680] width 34 height 19
checkbox input "true"
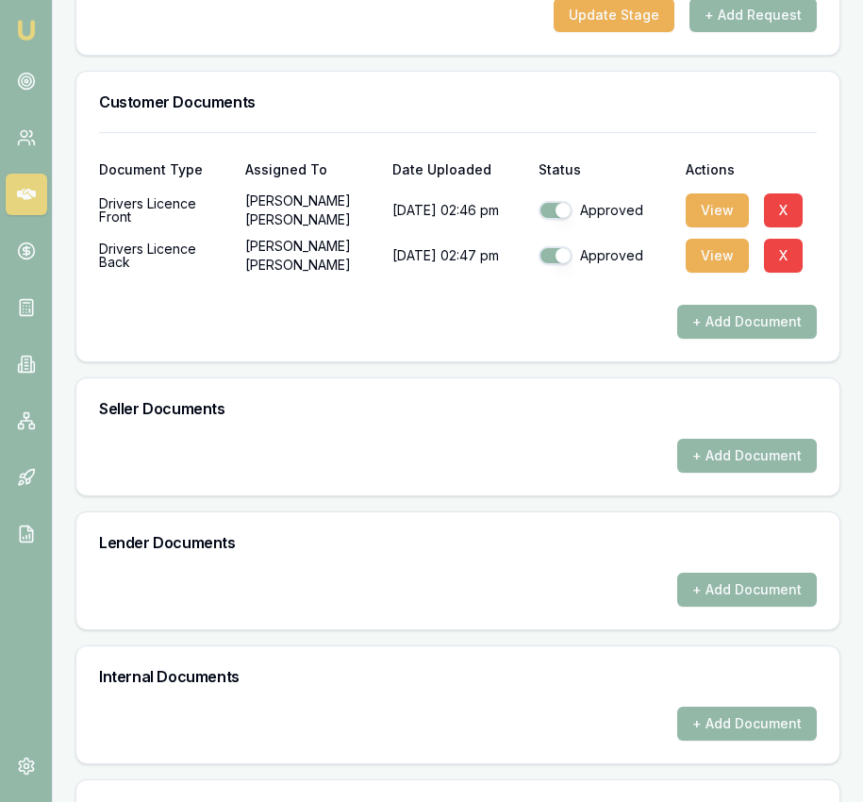
scroll to position [594, 0]
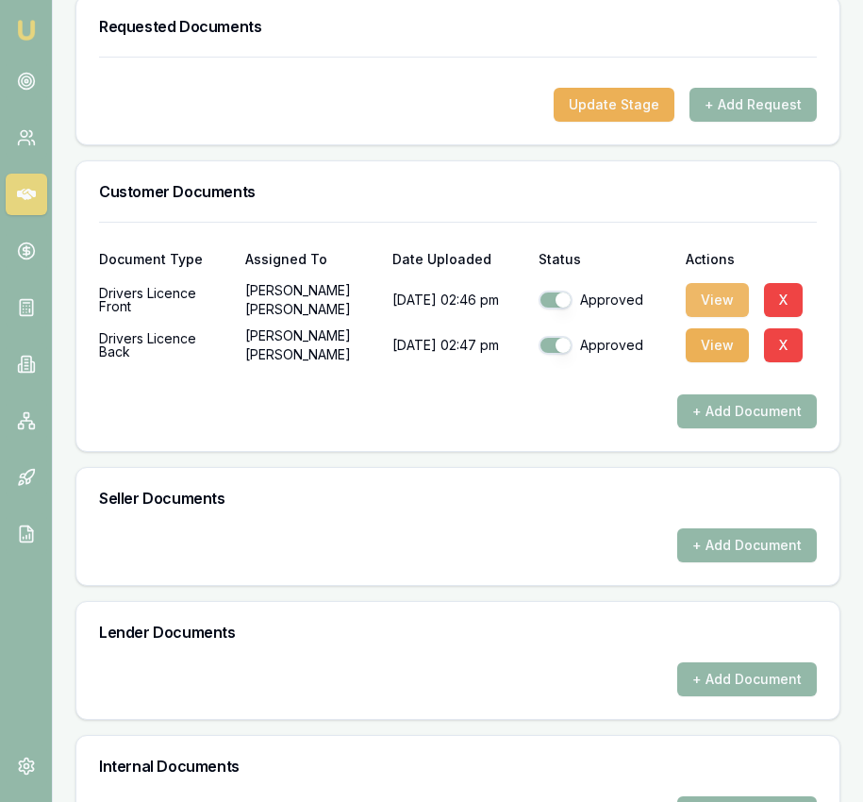
click at [715, 317] on button "View" at bounding box center [717, 300] width 63 height 34
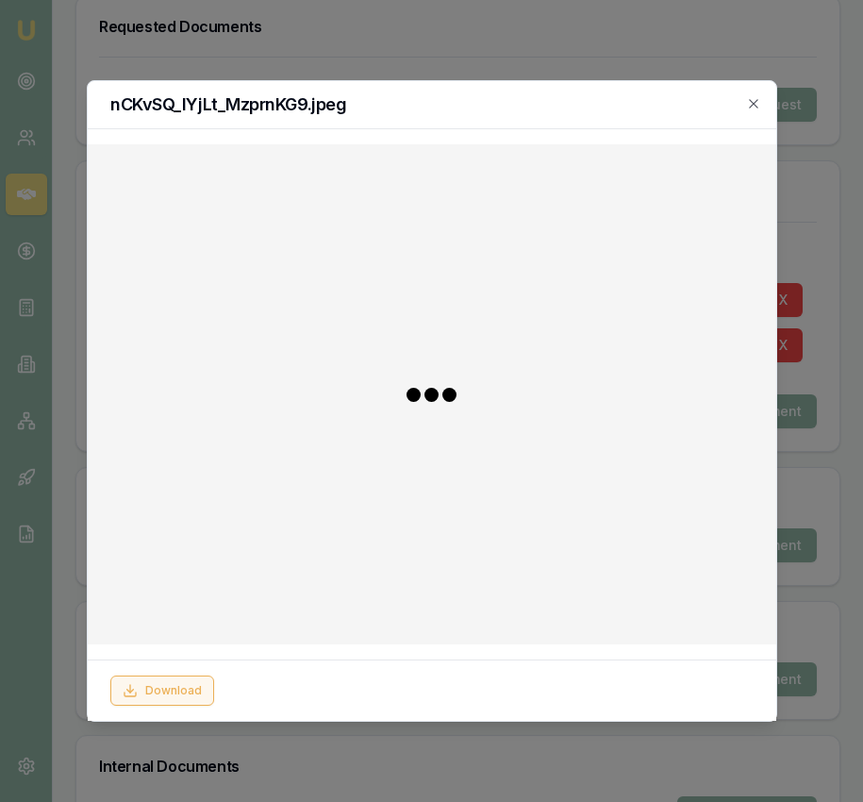
drag, startPoint x: 212, startPoint y: 674, endPoint x: 204, endPoint y: 682, distance: 12.0
click at [210, 676] on div "Download" at bounding box center [432, 690] width 689 height 61
click at [195, 691] on button "Download" at bounding box center [162, 691] width 104 height 30
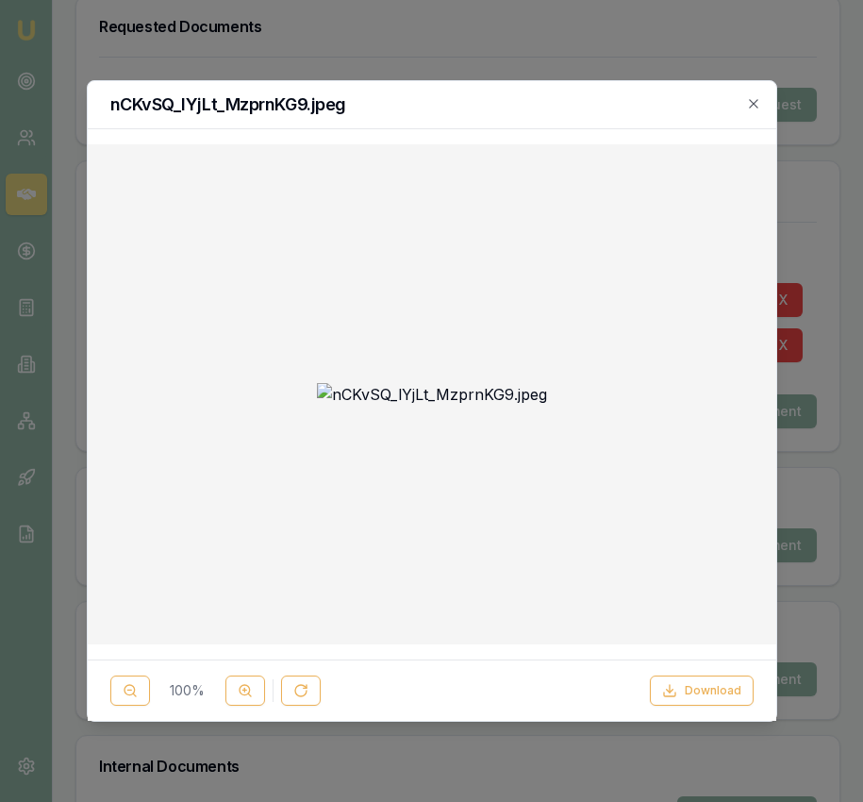
click at [845, 408] on div at bounding box center [431, 401] width 863 height 802
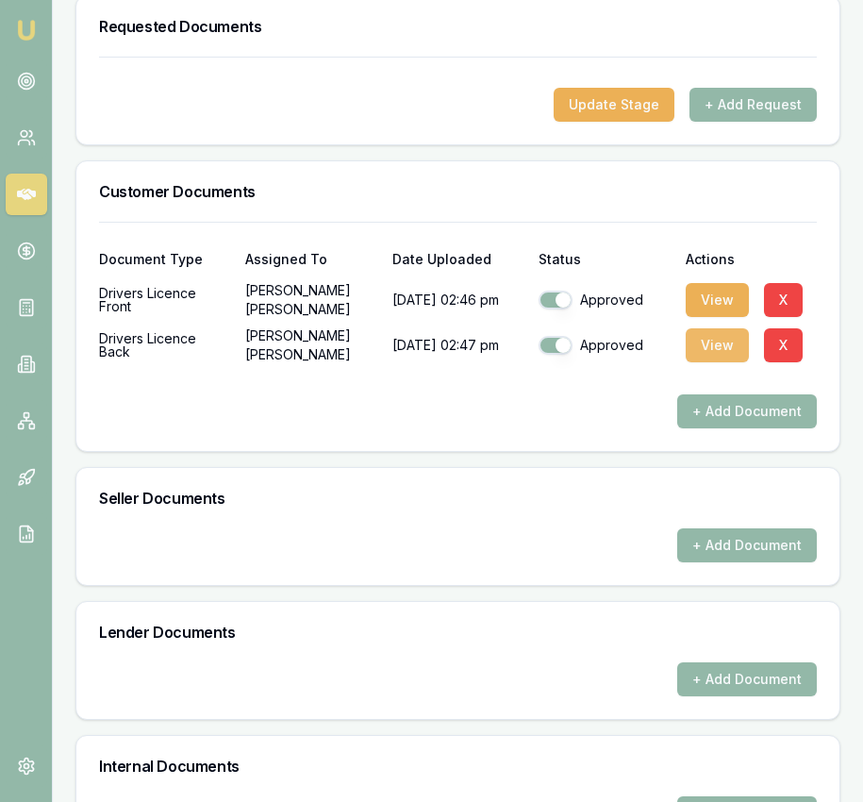
click at [715, 362] on button "View" at bounding box center [717, 345] width 63 height 34
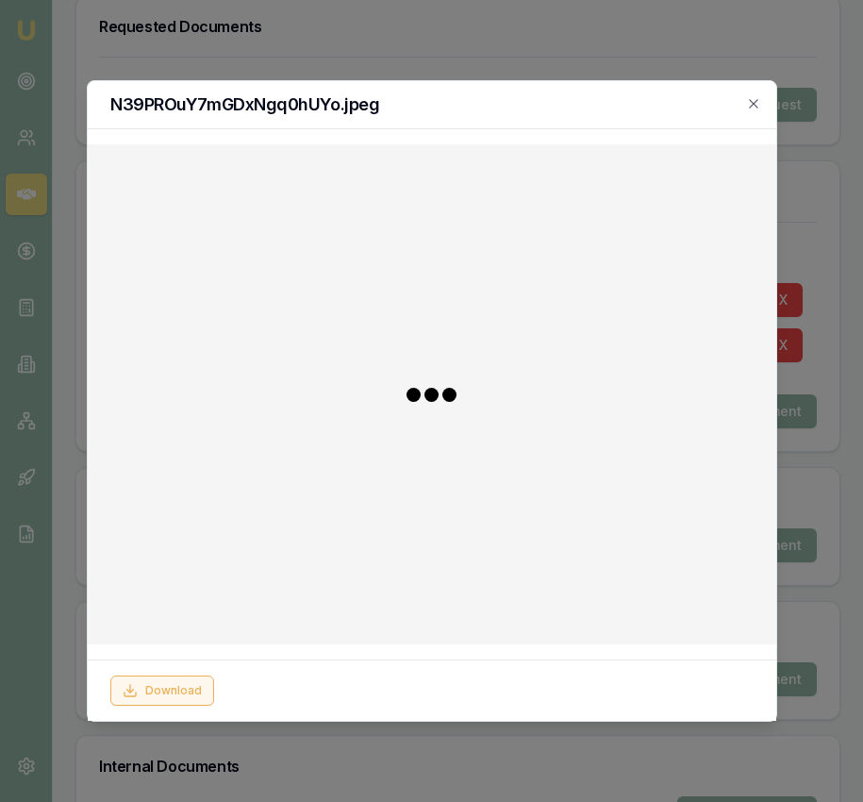
click at [191, 676] on button "Download" at bounding box center [162, 691] width 104 height 30
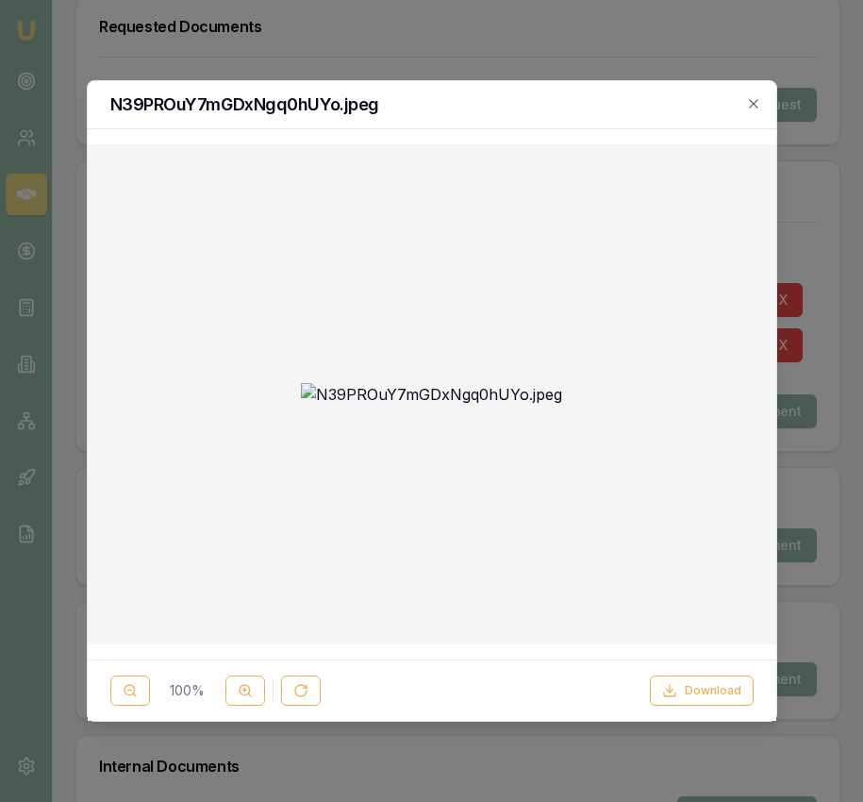
click at [830, 478] on div at bounding box center [431, 401] width 863 height 802
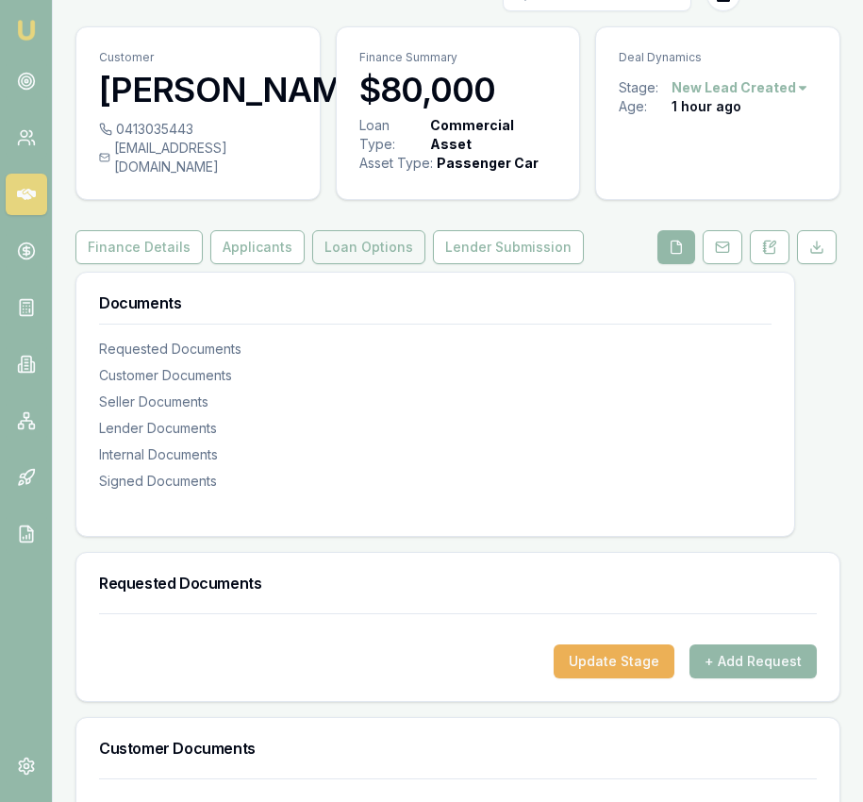
scroll to position [0, 0]
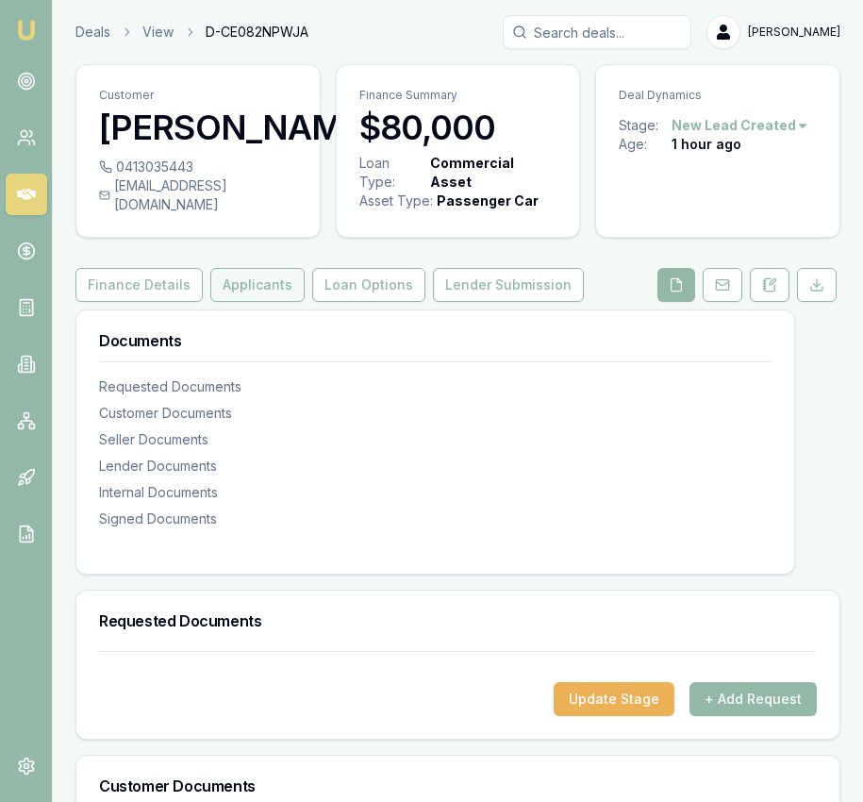
click at [278, 302] on button "Applicants" at bounding box center [257, 285] width 94 height 34
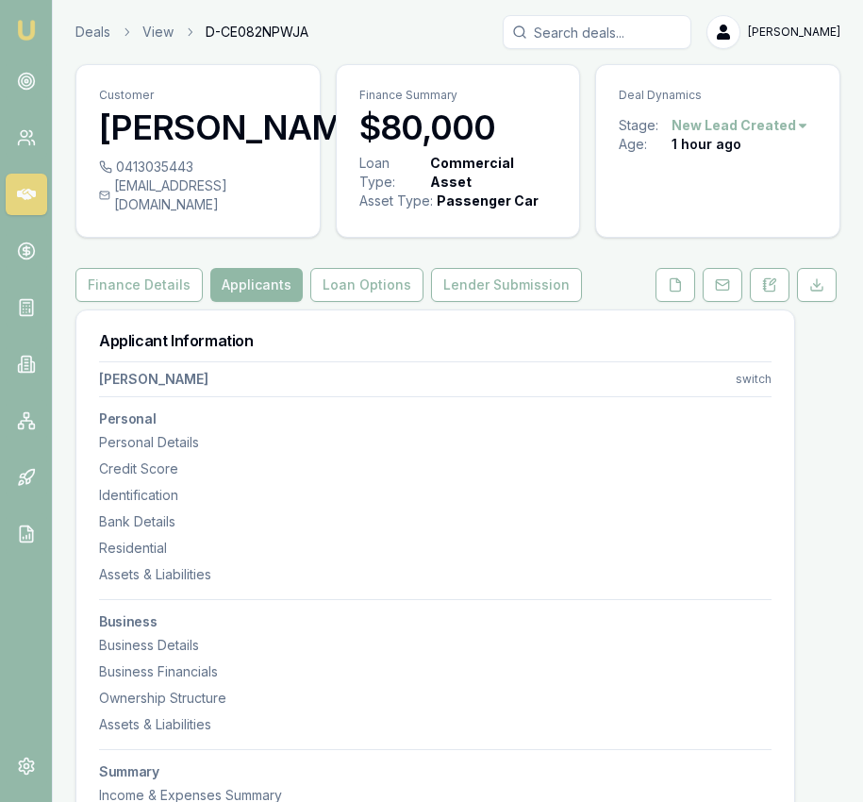
click at [278, 302] on button "Applicants" at bounding box center [256, 285] width 92 height 34
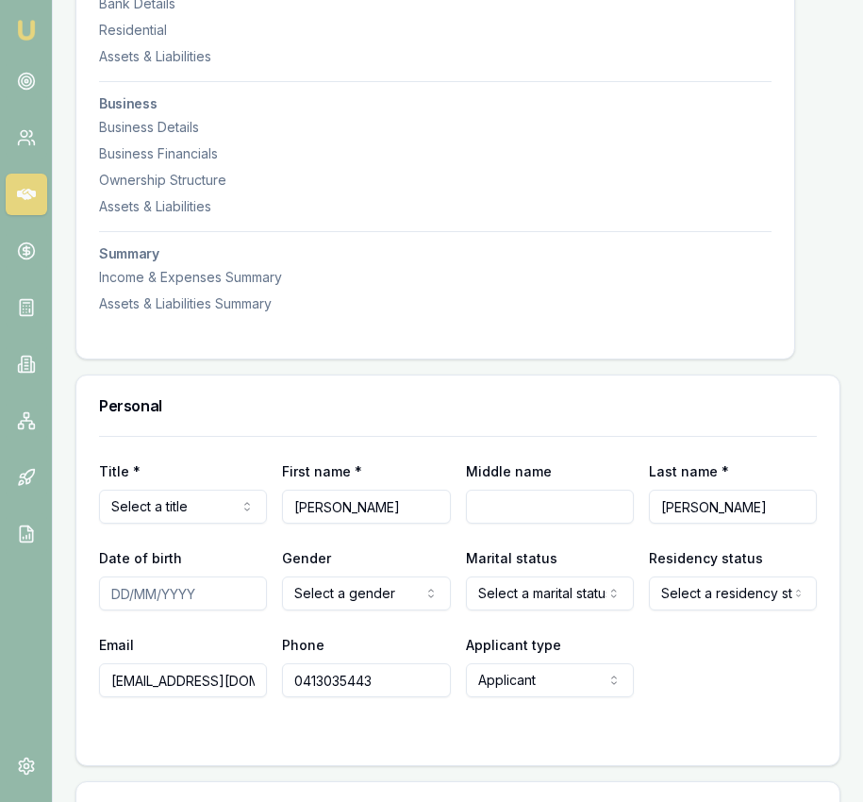
scroll to position [520, 0]
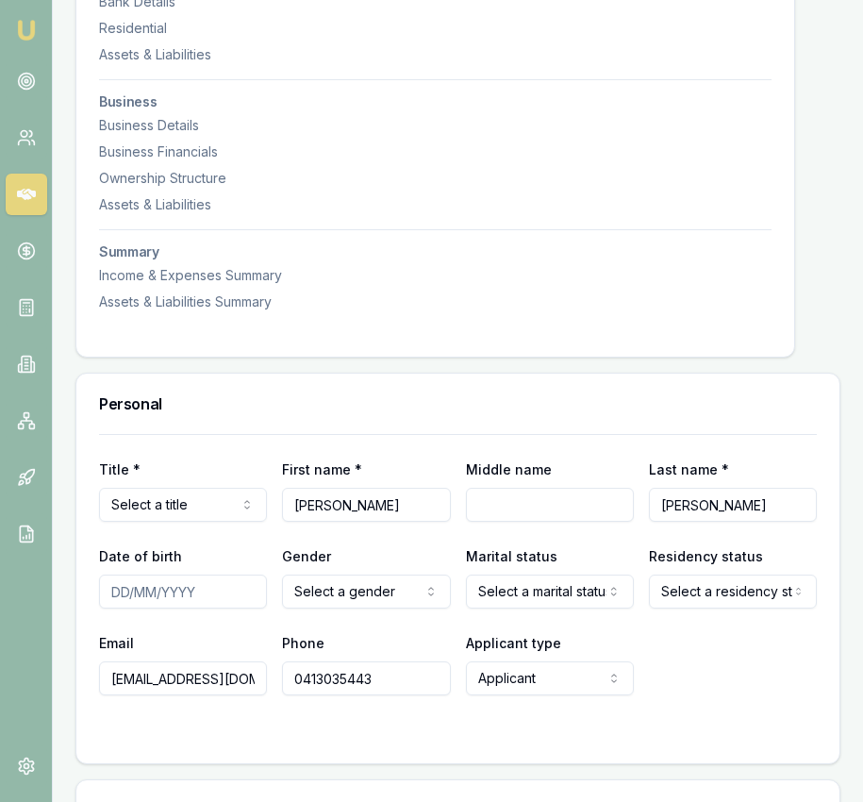
click at [542, 515] on input "Middle name" at bounding box center [550, 505] width 168 height 34
type input "Douglas"
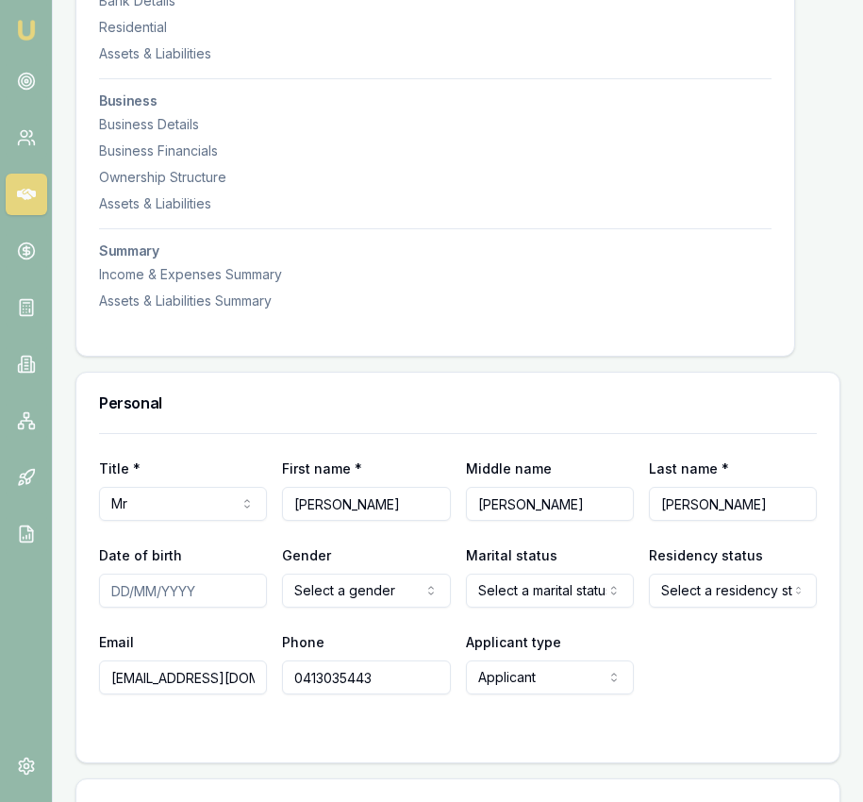
click at [115, 608] on input "Date of birth" at bounding box center [183, 591] width 168 height 34
type input "21/08/1983"
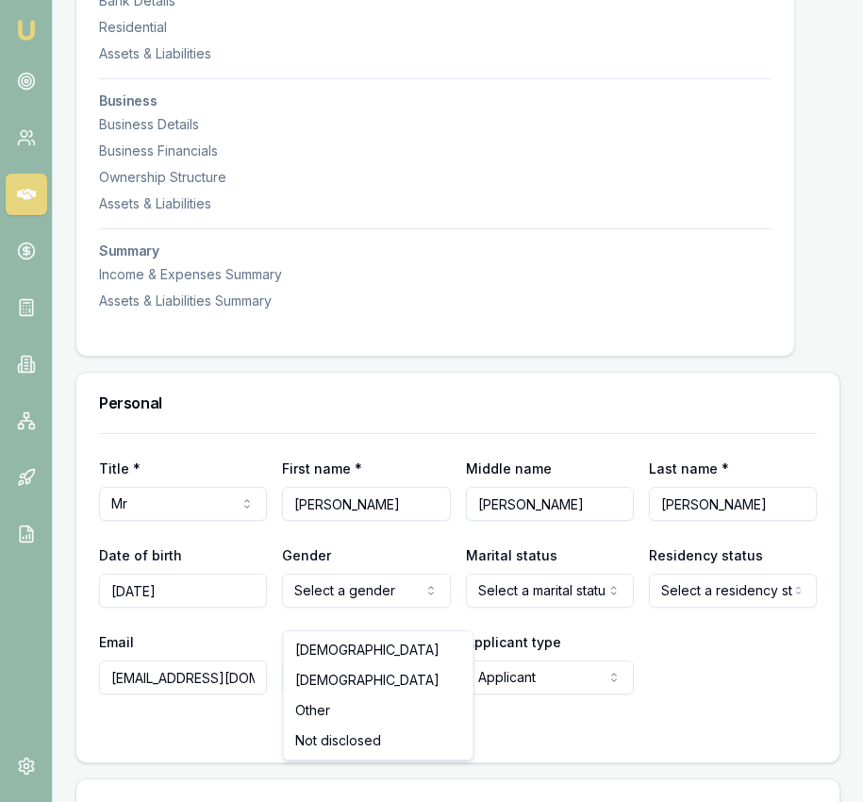
drag, startPoint x: 379, startPoint y: 651, endPoint x: 397, endPoint y: 646, distance: 18.5
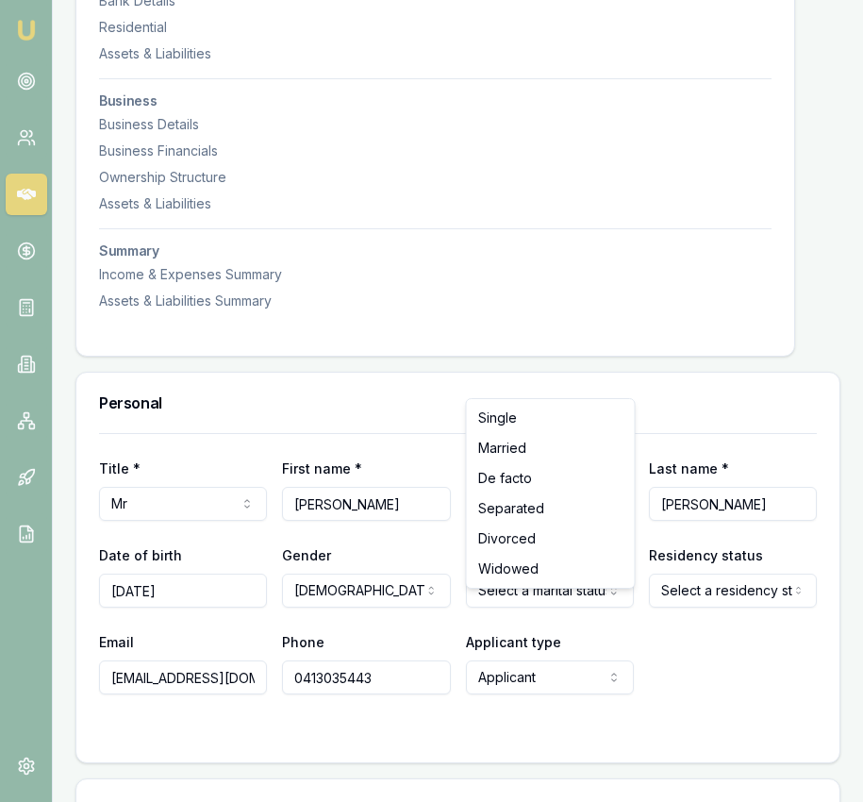
select select "MARRIED"
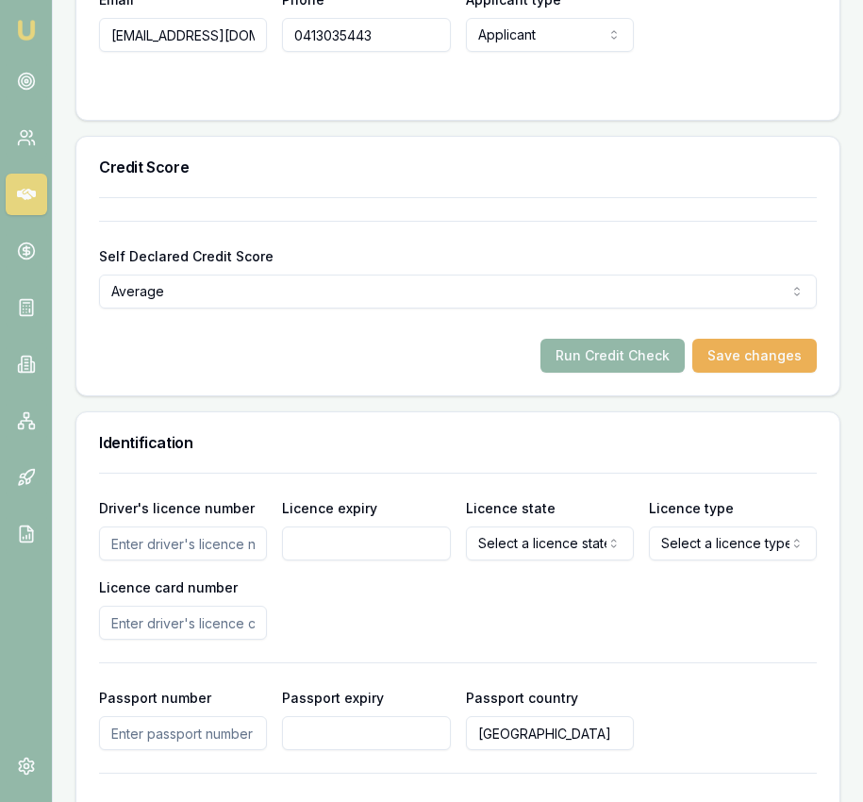
scroll to position [1160, 0]
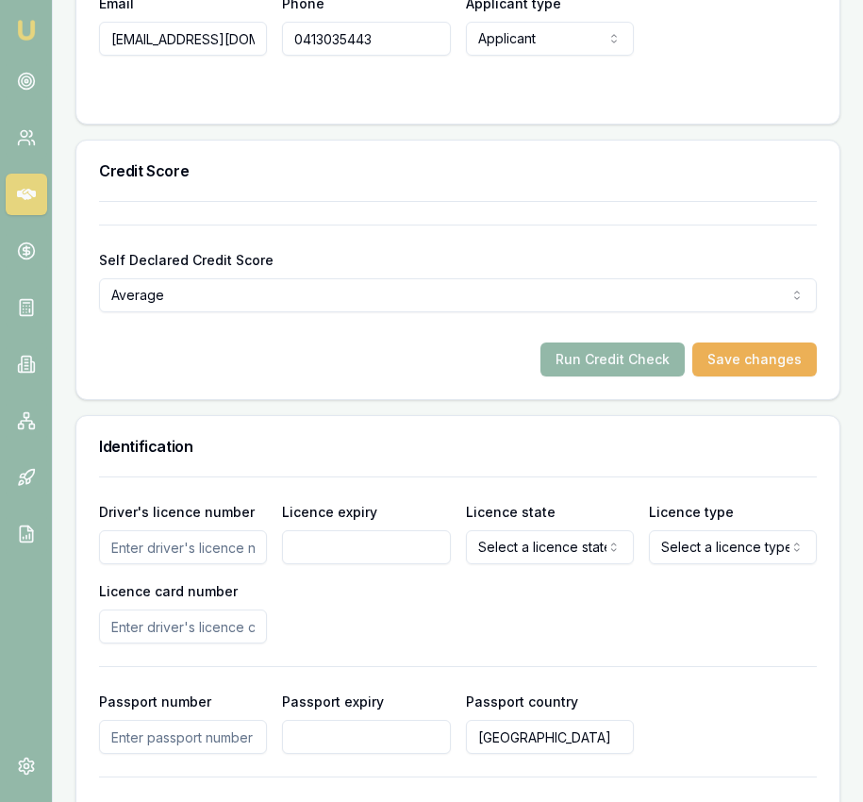
click at [184, 564] on input "Driver's licence number" at bounding box center [183, 547] width 168 height 34
type input "132183208"
click at [360, 564] on input "Licence expiry" at bounding box center [366, 547] width 168 height 34
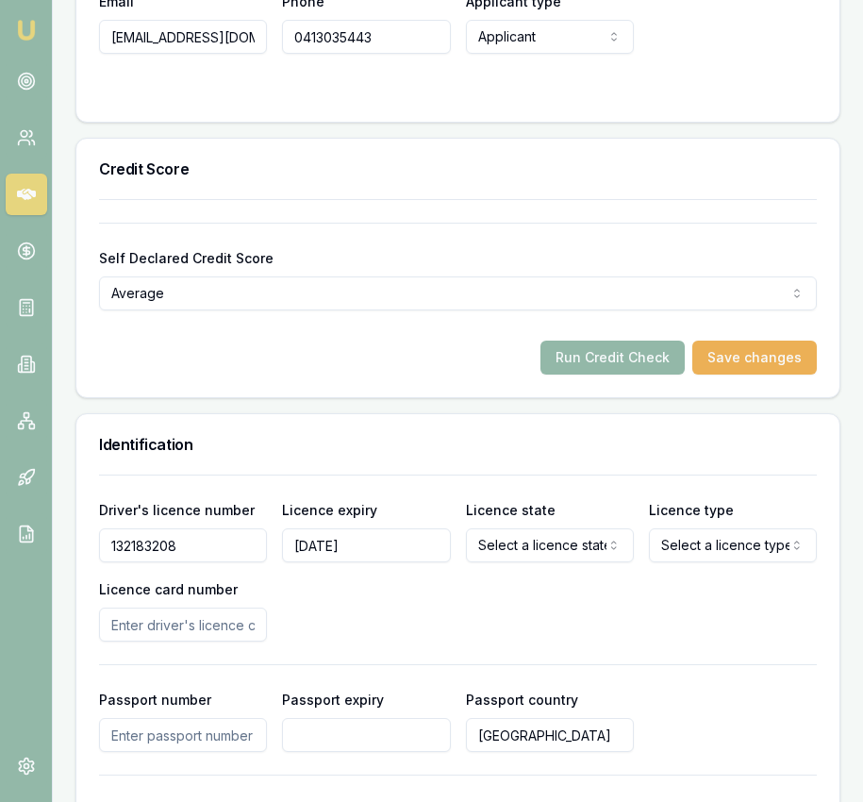
type input "02/09/2030"
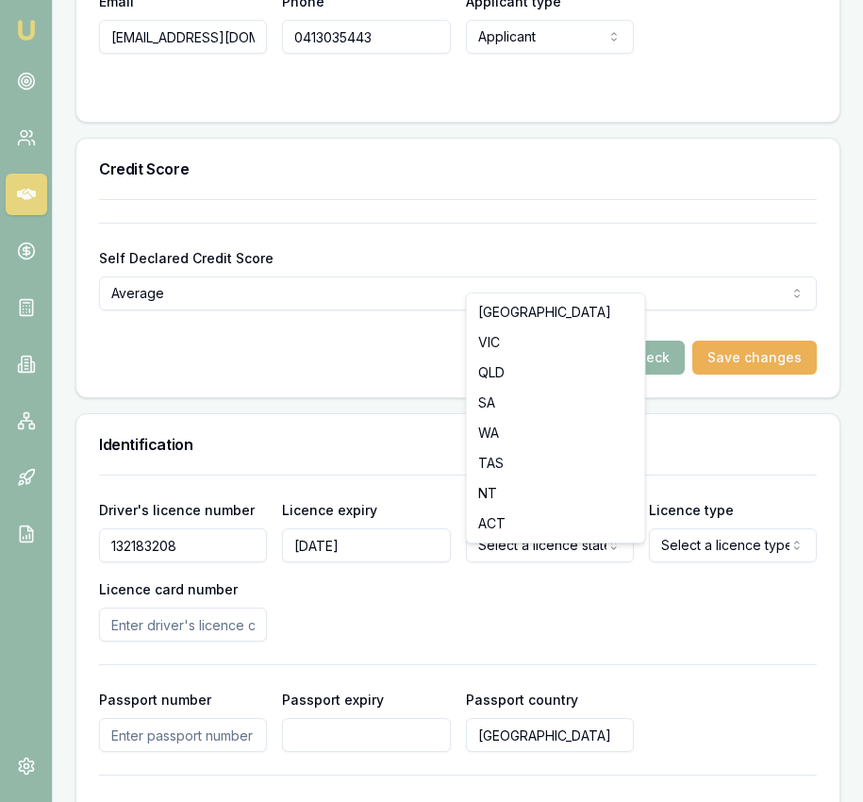
select select "QLD"
drag, startPoint x: 524, startPoint y: 373, endPoint x: 533, endPoint y: 378, distance: 11.0
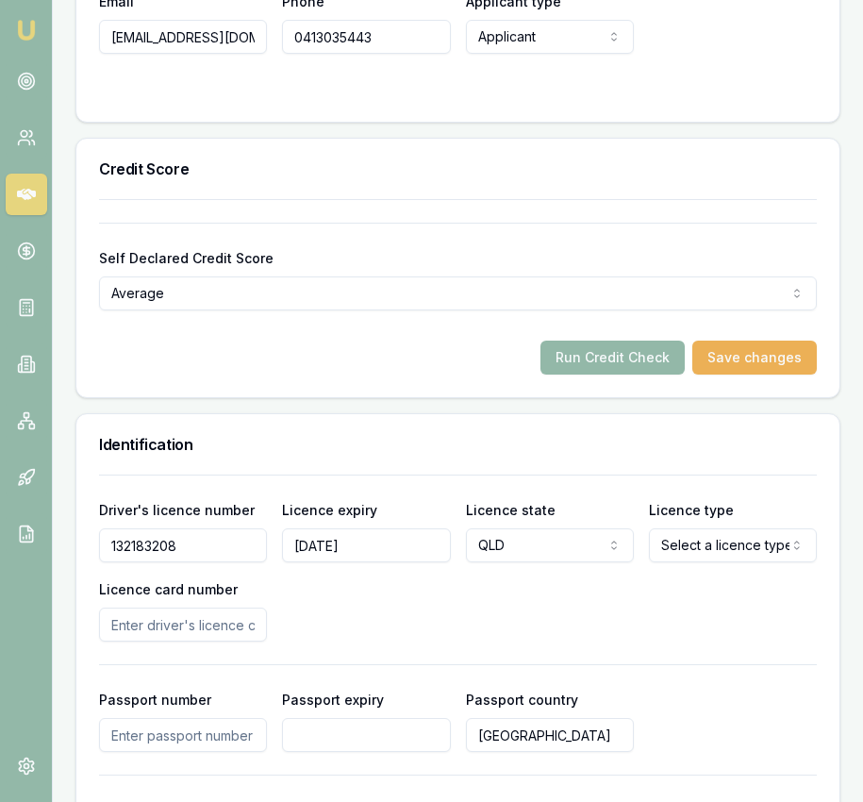
select select "OPEN_LICENCE"
click at [218, 642] on input "Licence card number" at bounding box center [183, 625] width 168 height 34
type input "5BDD6D5D10"
drag, startPoint x: 538, startPoint y: 640, endPoint x: 213, endPoint y: 541, distance: 339.4
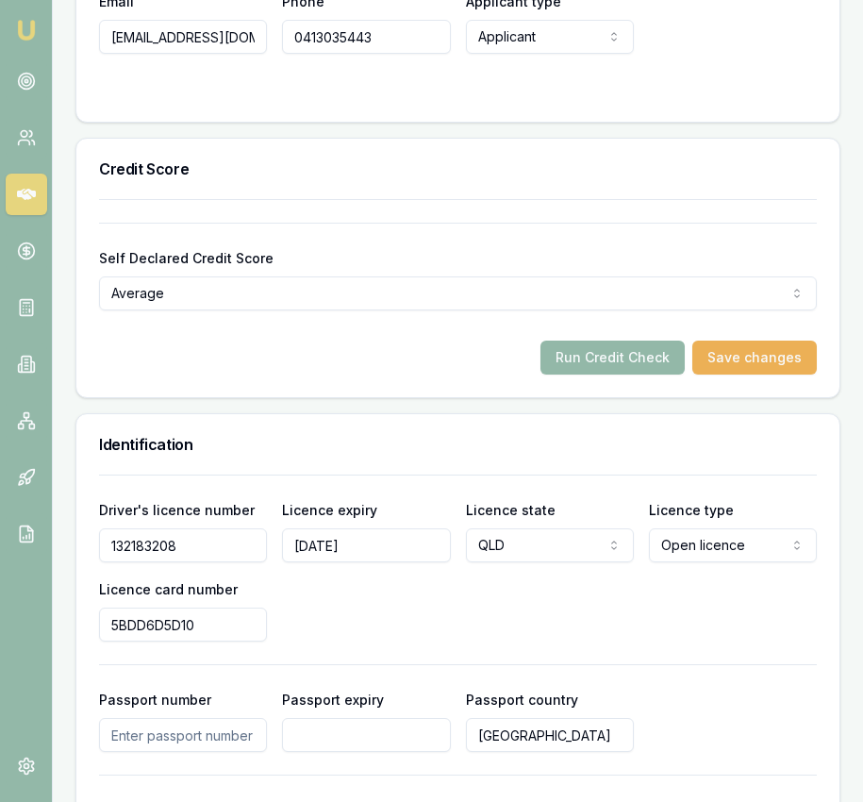
click at [537, 640] on div "Driver's licence number 132183208 Licence expiry 02/09/2030 Licence state QLD N…" at bounding box center [458, 569] width 718 height 143
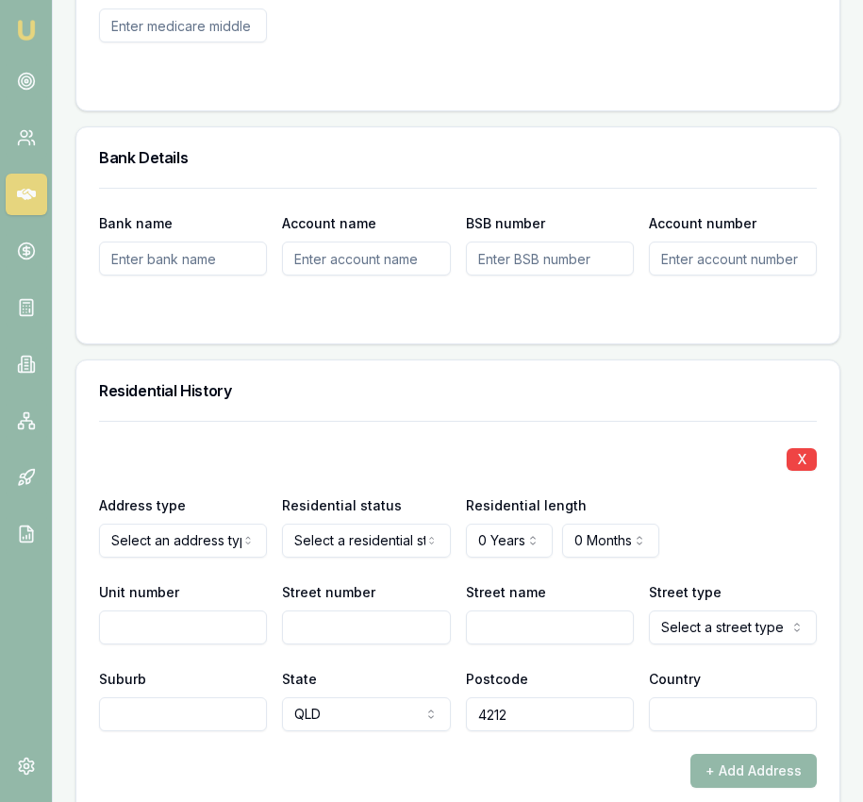
scroll to position [2078, 0]
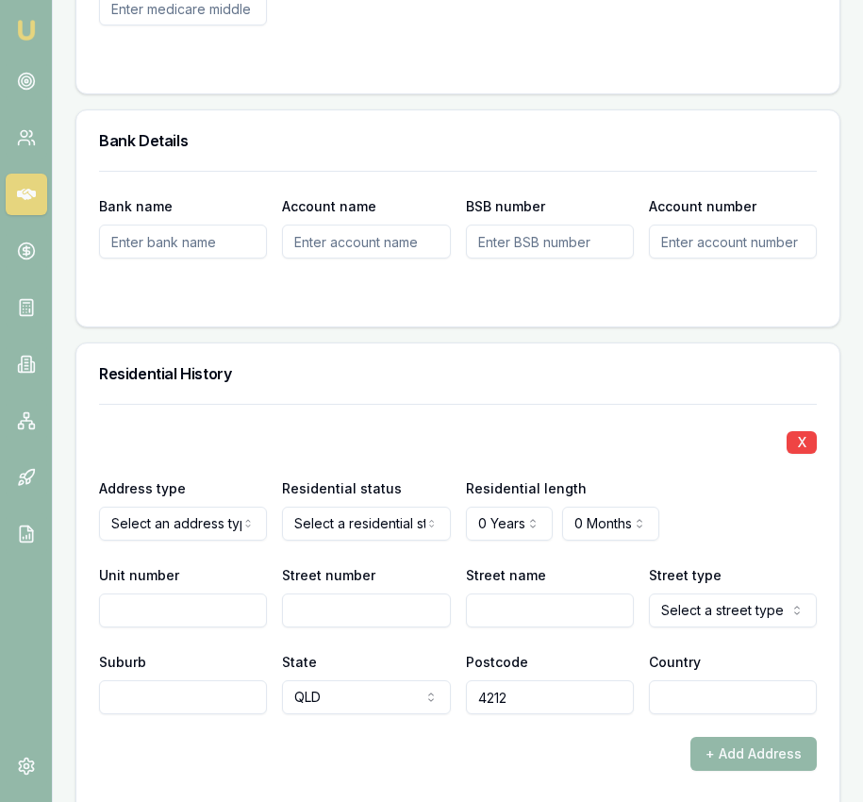
drag, startPoint x: 218, startPoint y: 584, endPoint x: 258, endPoint y: 580, distance: 39.8
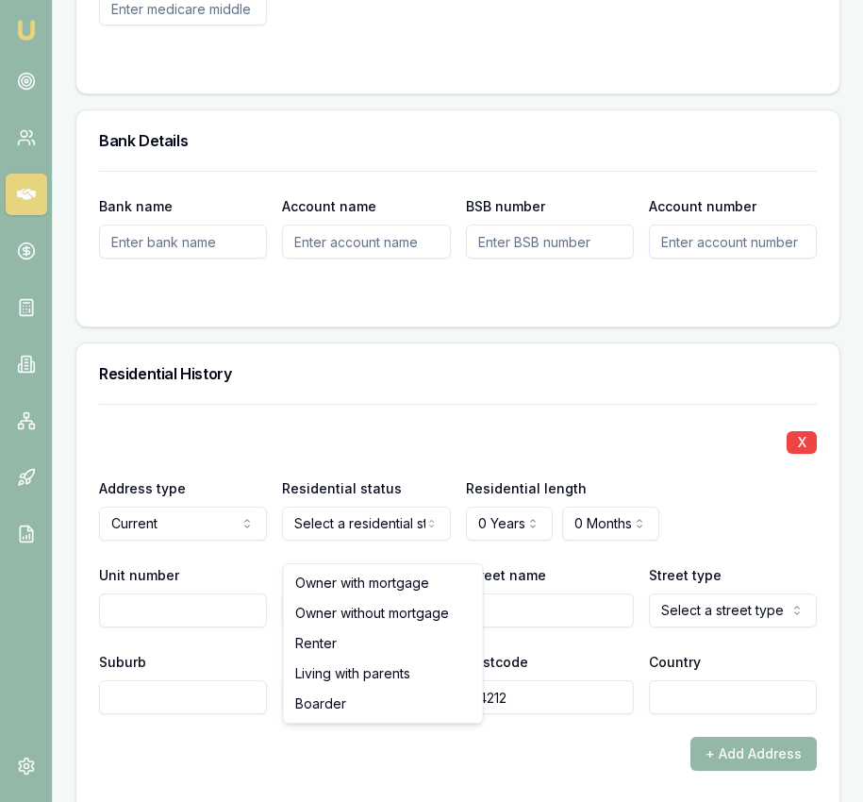
select select "RENTER"
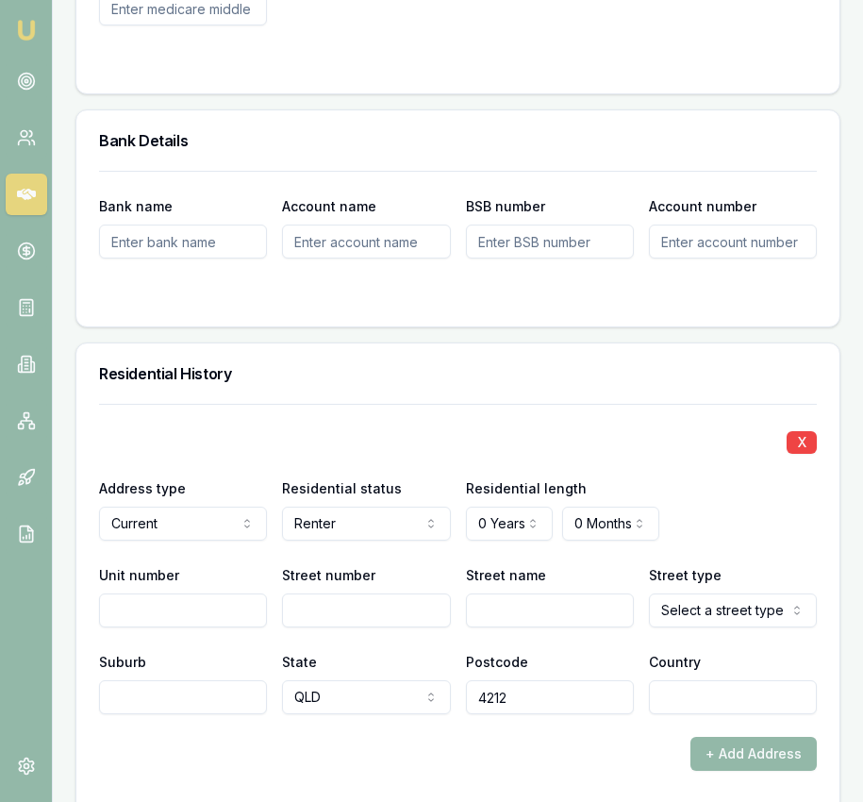
click at [361, 628] on input "Street number" at bounding box center [366, 611] width 168 height 34
type input "3"
click at [509, 628] on input "Street name" at bounding box center [550, 611] width 168 height 34
type input "Santa Monica"
select select "Boulevard"
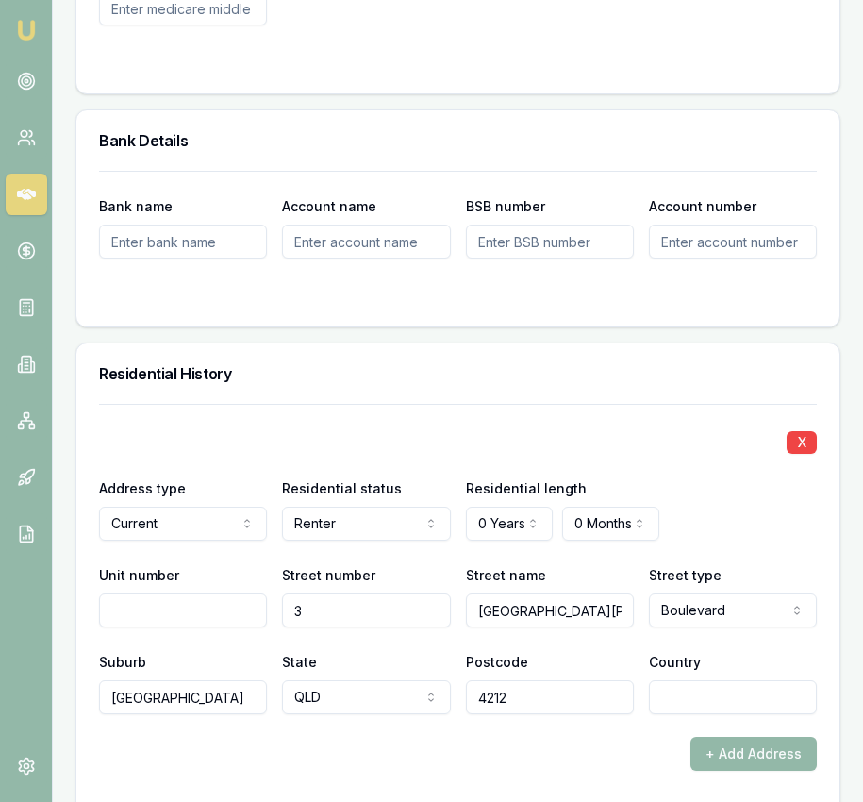
type input "Hope Island"
type input "Australia"
click at [460, 404] on div "Residential History" at bounding box center [457, 373] width 763 height 60
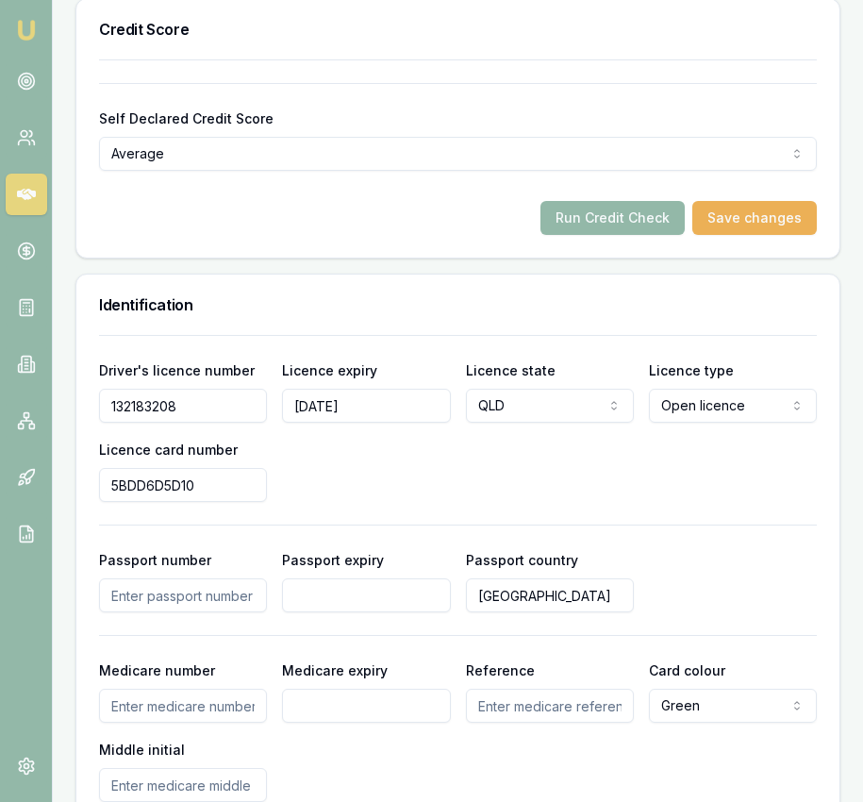
scroll to position [1296, 0]
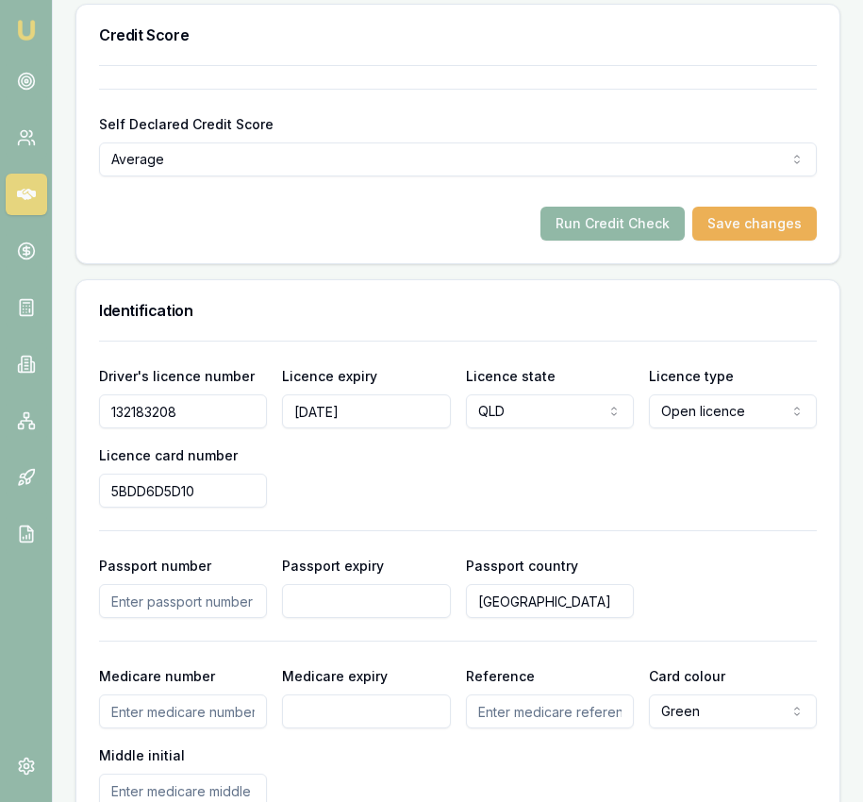
click at [597, 235] on button "Run Credit Check" at bounding box center [613, 224] width 144 height 34
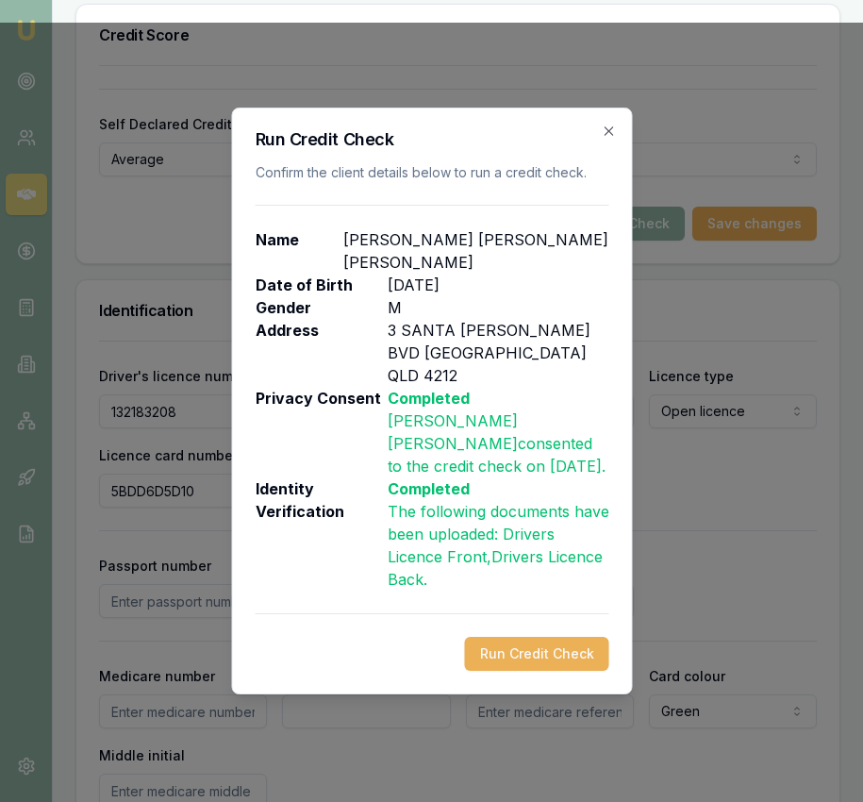
click at [492, 637] on button "Run Credit Check" at bounding box center [536, 654] width 144 height 34
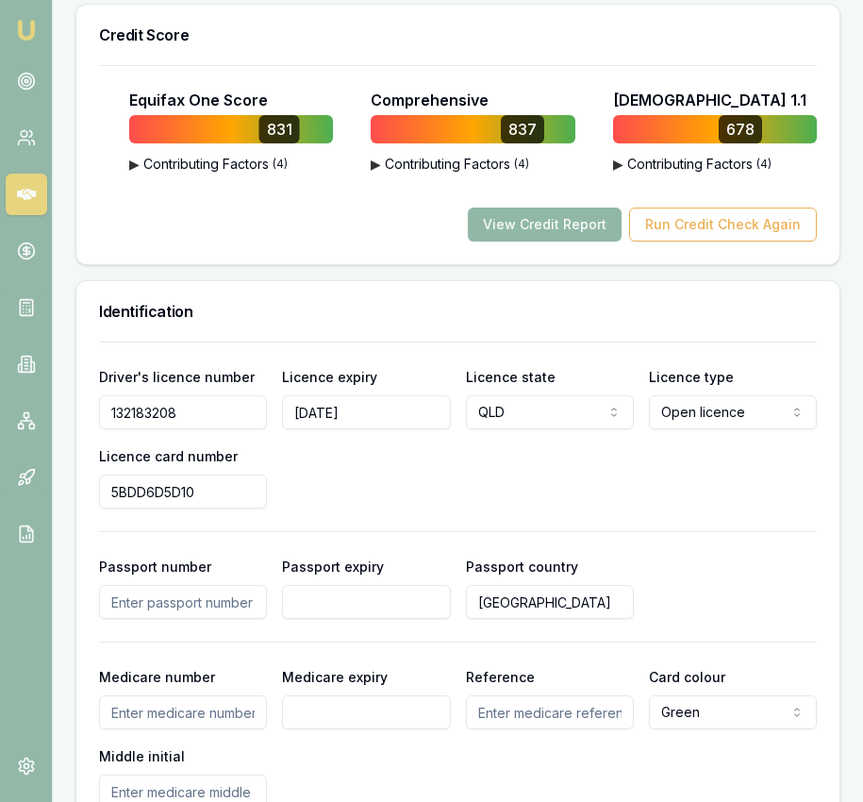
click at [591, 242] on button "View Credit Report" at bounding box center [545, 225] width 154 height 34
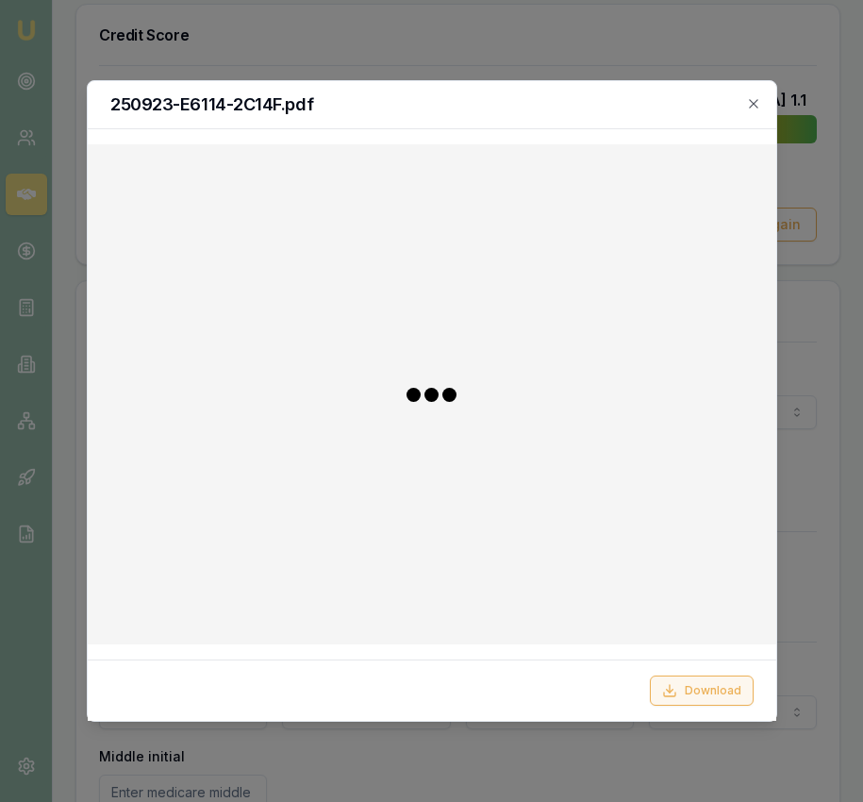
click at [719, 695] on button "Download" at bounding box center [702, 691] width 104 height 30
click at [755, 108] on icon "button" at bounding box center [753, 103] width 15 height 15
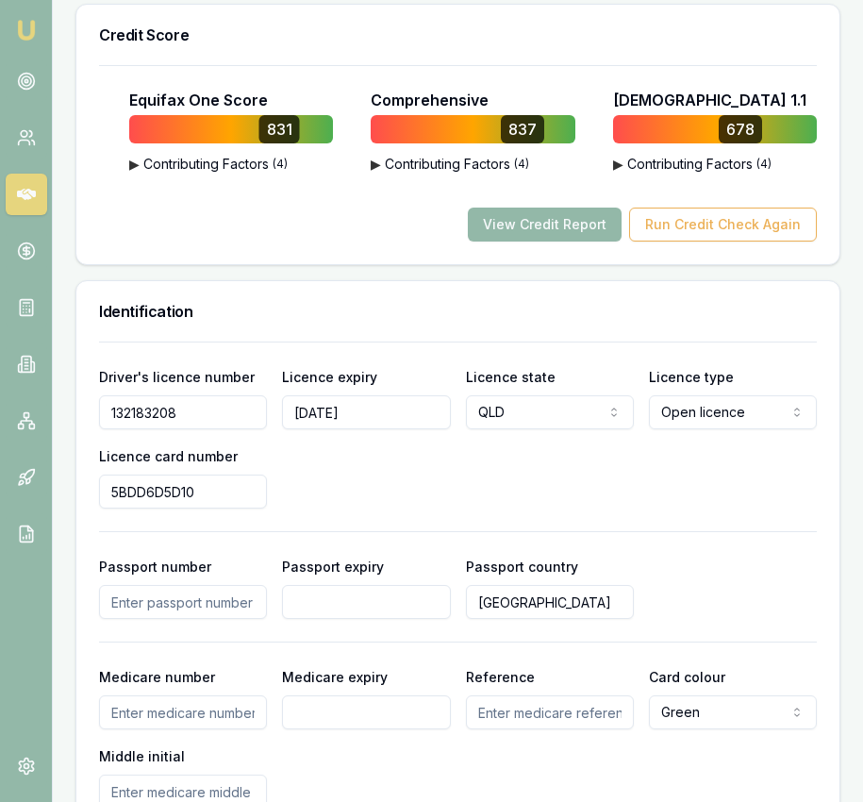
scroll to position [0, 0]
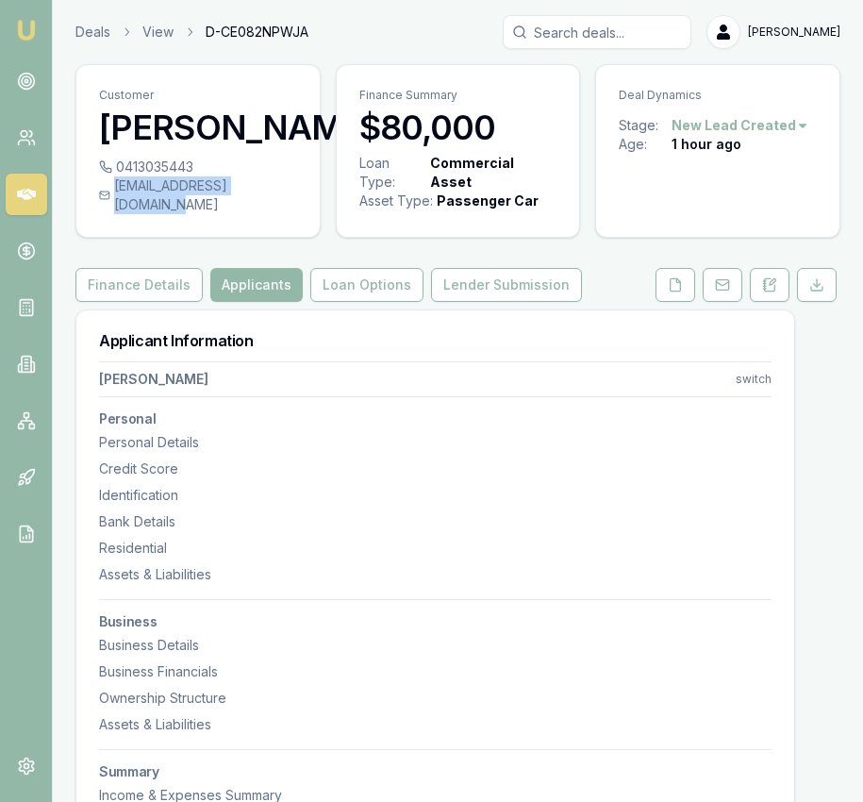
drag, startPoint x: 295, startPoint y: 225, endPoint x: 121, endPoint y: 221, distance: 174.6
click at [121, 214] on div "mcdonald_765@hotmail.com" at bounding box center [198, 195] width 198 height 38
copy div "mcdonald_765@hotmail.com"
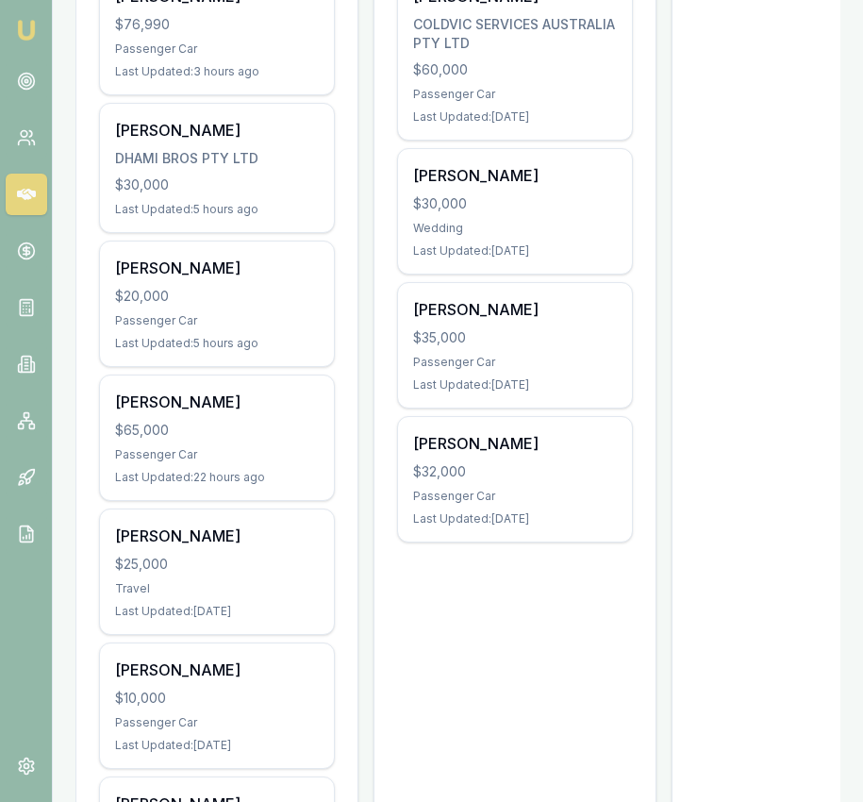
scroll to position [590, 0]
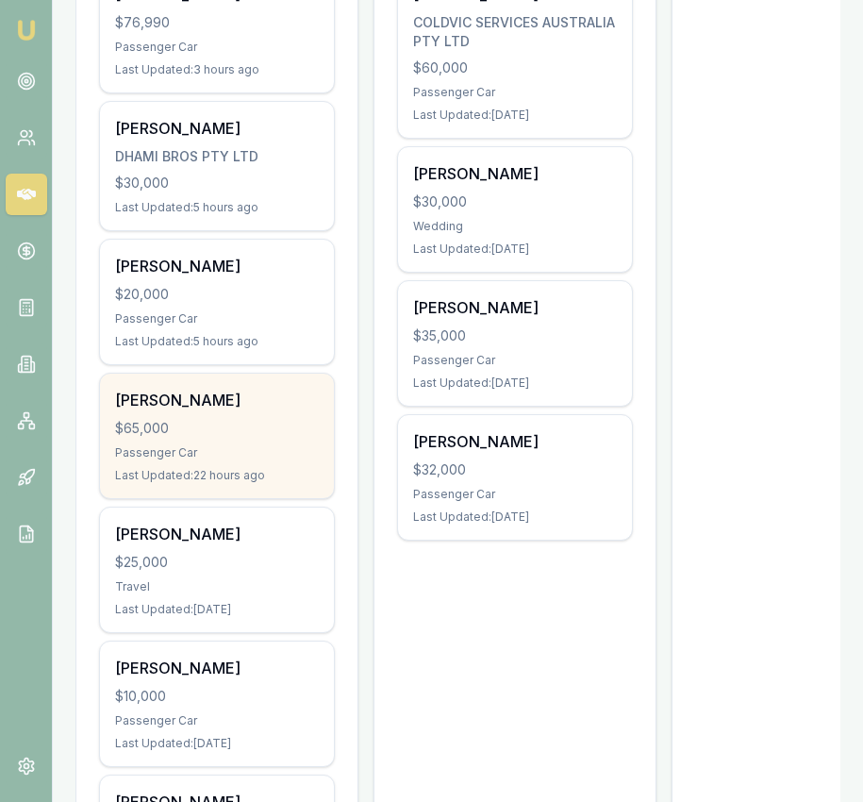
click at [238, 466] on div "[PERSON_NAME] $65,000 Passenger Car Last Updated: 22 hours ago" at bounding box center [217, 436] width 234 height 125
